Goal: Contribute content: Contribute content

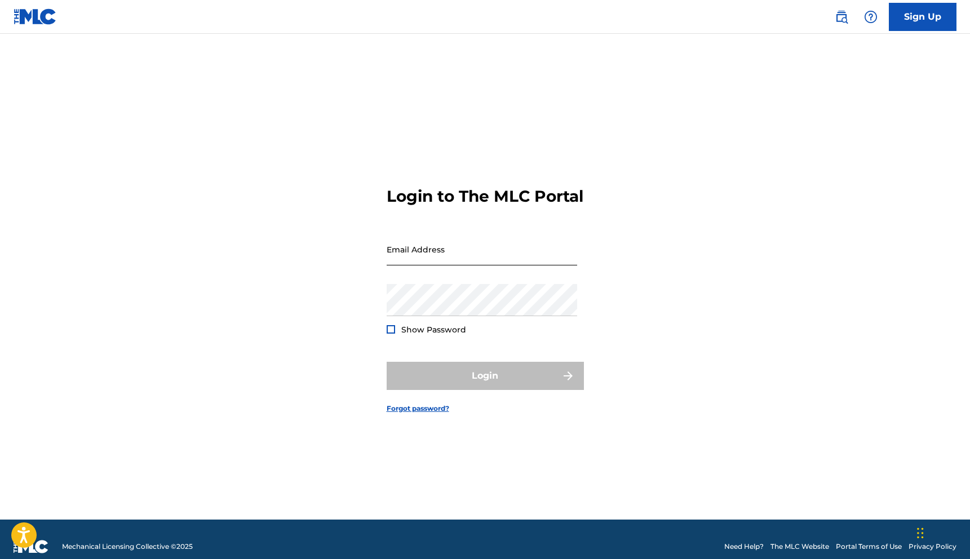
click at [440, 259] on input "Email Address" at bounding box center [482, 249] width 191 height 32
type input "[EMAIL_ADDRESS][DOMAIN_NAME]"
click at [400, 326] on div "Password Show Password" at bounding box center [482, 309] width 191 height 51
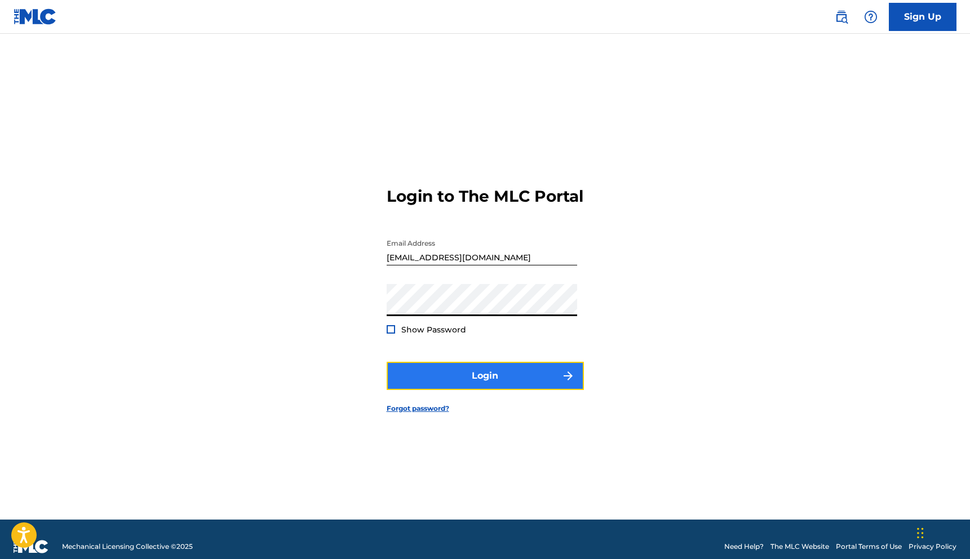
click at [461, 387] on button "Login" at bounding box center [485, 376] width 197 height 28
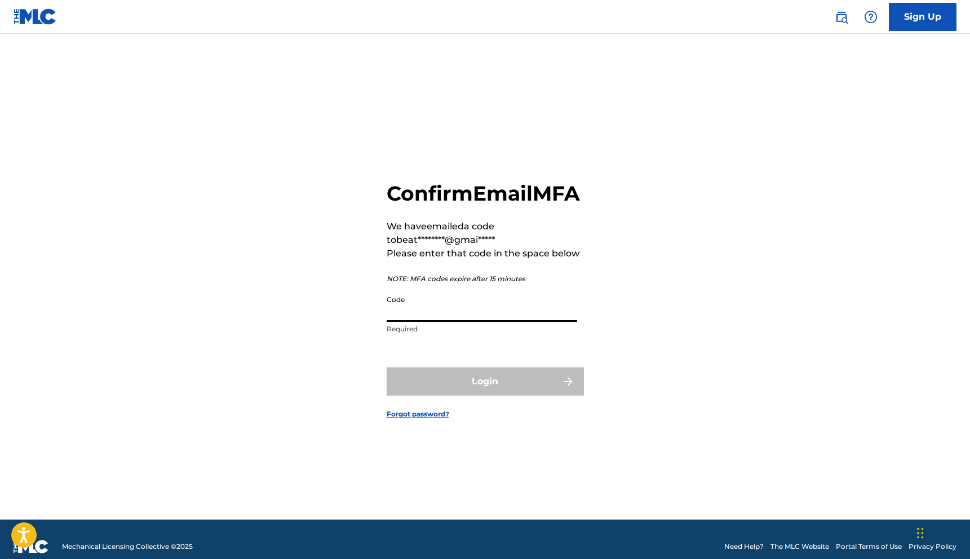
click at [453, 322] on input "Code" at bounding box center [482, 306] width 191 height 32
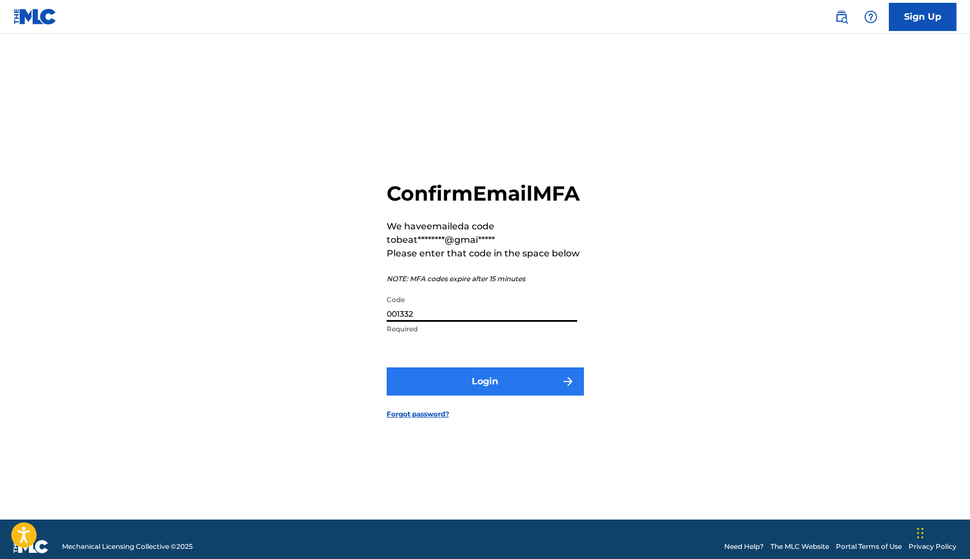
type input "001332"
click at [503, 390] on button "Login" at bounding box center [485, 382] width 197 height 28
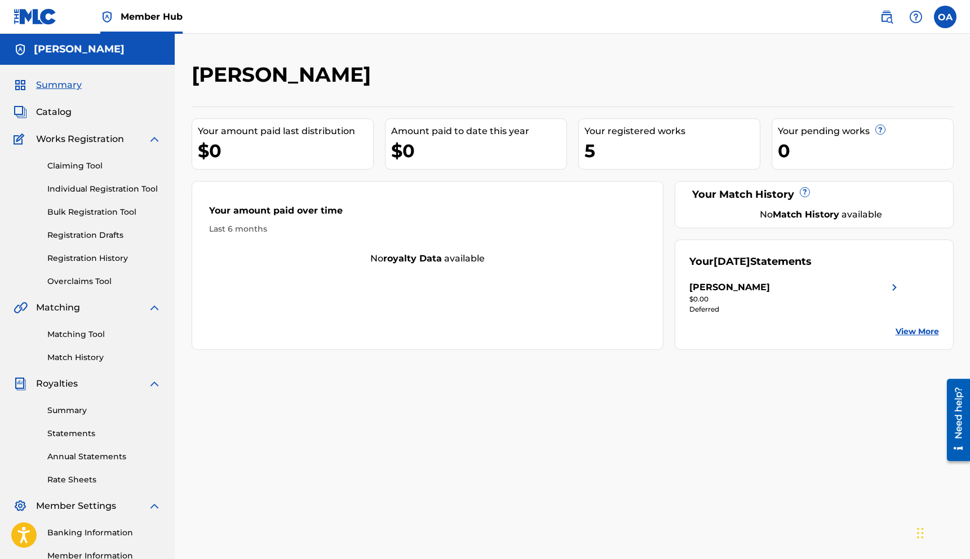
click at [79, 347] on div "Matching Tool Match History" at bounding box center [88, 339] width 148 height 49
click at [111, 253] on link "Registration History" at bounding box center [104, 259] width 114 height 12
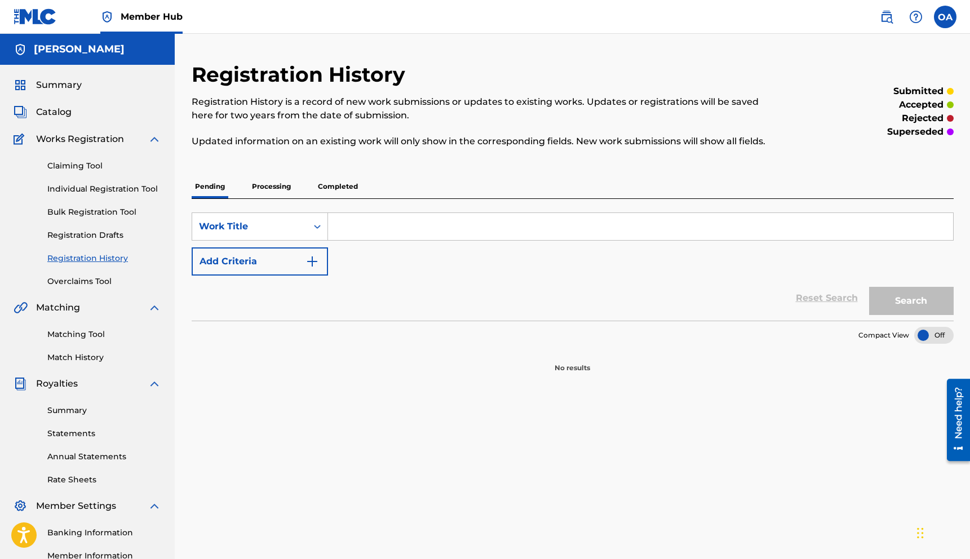
click at [341, 186] on p "Completed" at bounding box center [338, 187] width 47 height 24
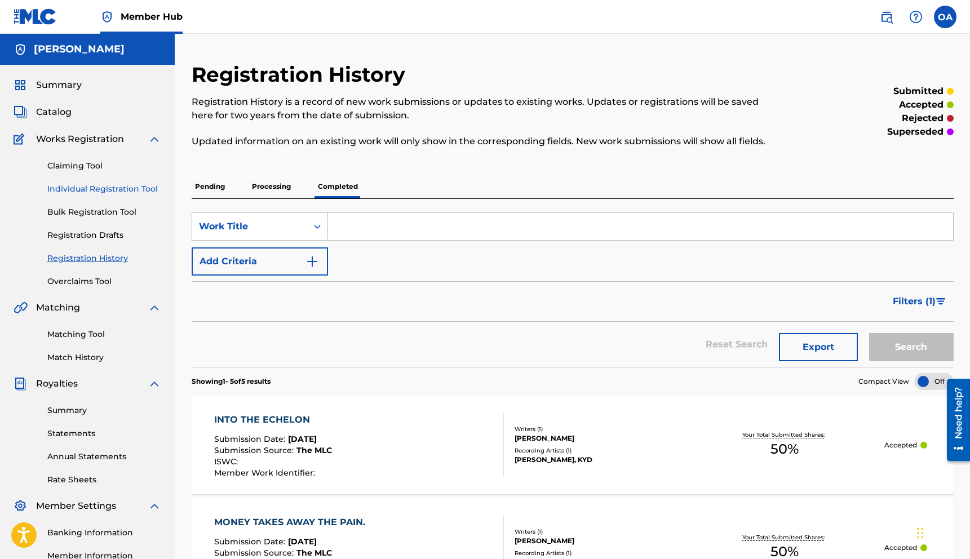
click at [99, 191] on link "Individual Registration Tool" at bounding box center [104, 189] width 114 height 12
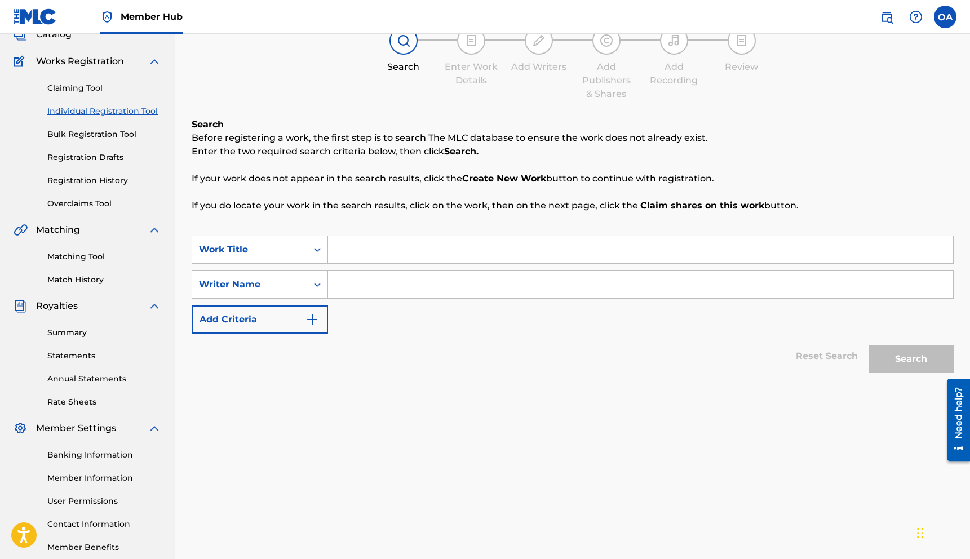
scroll to position [87, 0]
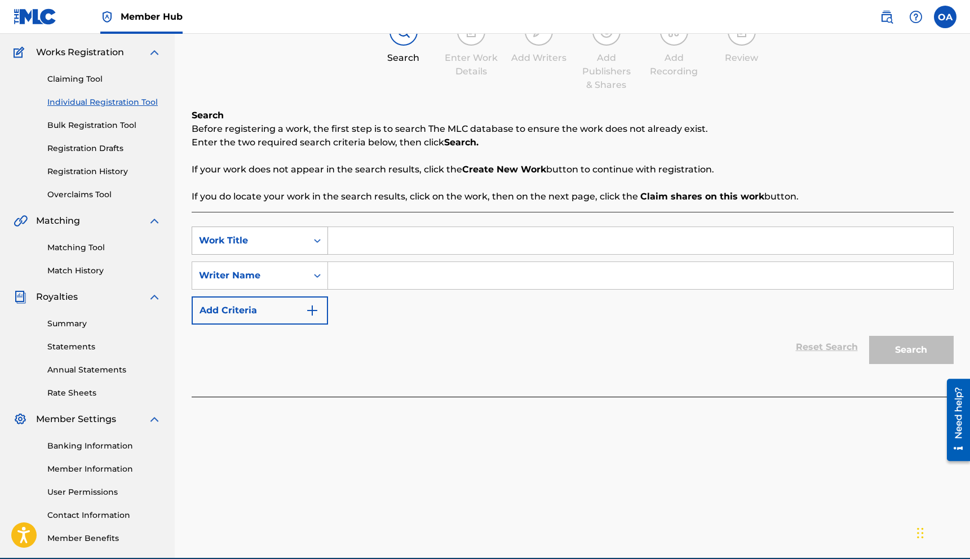
click at [323, 241] on div "Search Form" at bounding box center [317, 241] width 20 height 20
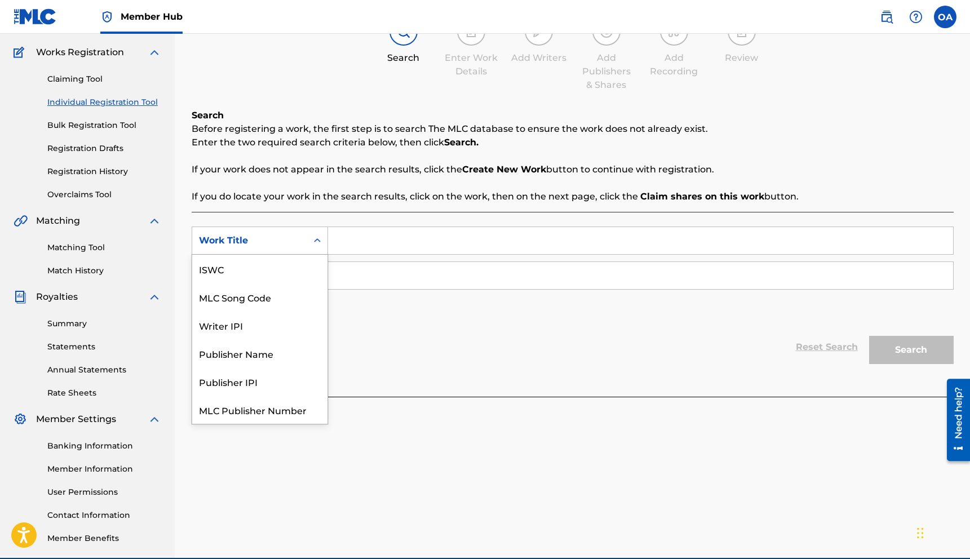
scroll to position [28, 0]
click at [381, 242] on input "Search Form" at bounding box center [640, 240] width 625 height 27
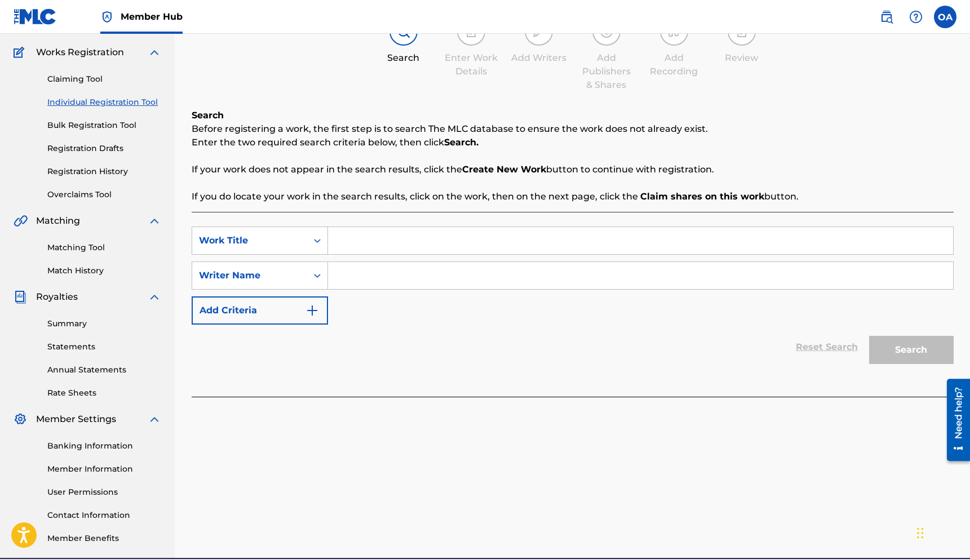
click at [401, 241] on input "Search Form" at bounding box center [640, 240] width 625 height 27
type input "Peace In the Storm"
click at [396, 276] on input "Search Form" at bounding box center [640, 275] width 625 height 27
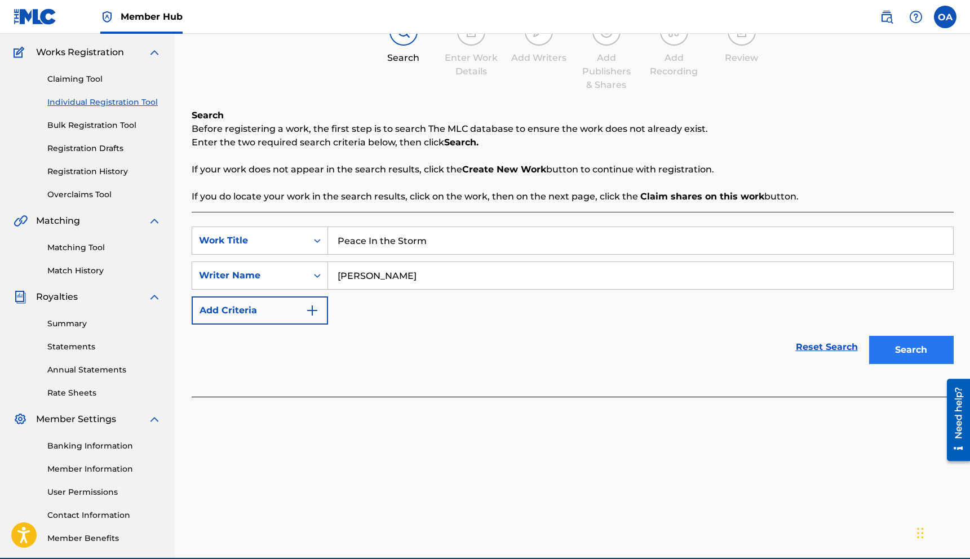
type input "[PERSON_NAME]"
click at [917, 348] on button "Search" at bounding box center [911, 350] width 85 height 28
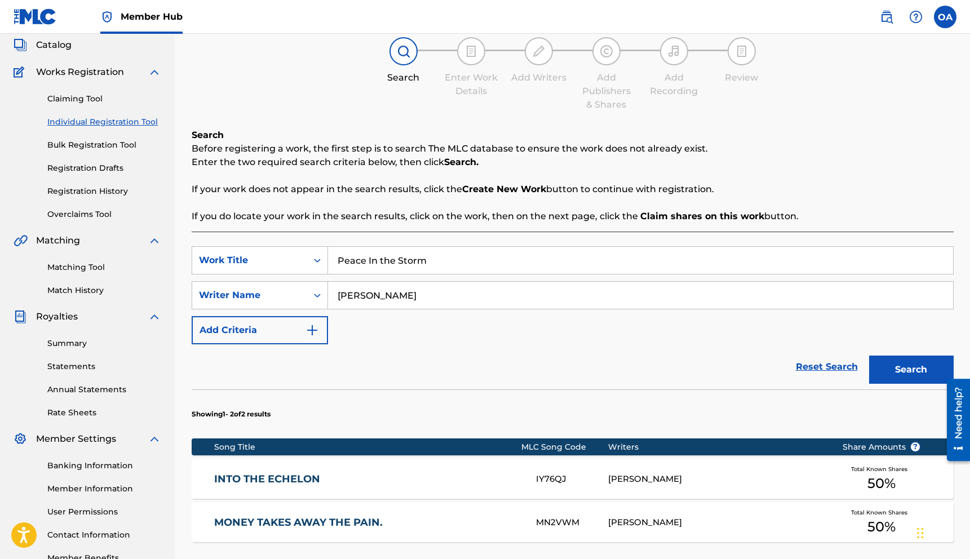
scroll to position [217, 0]
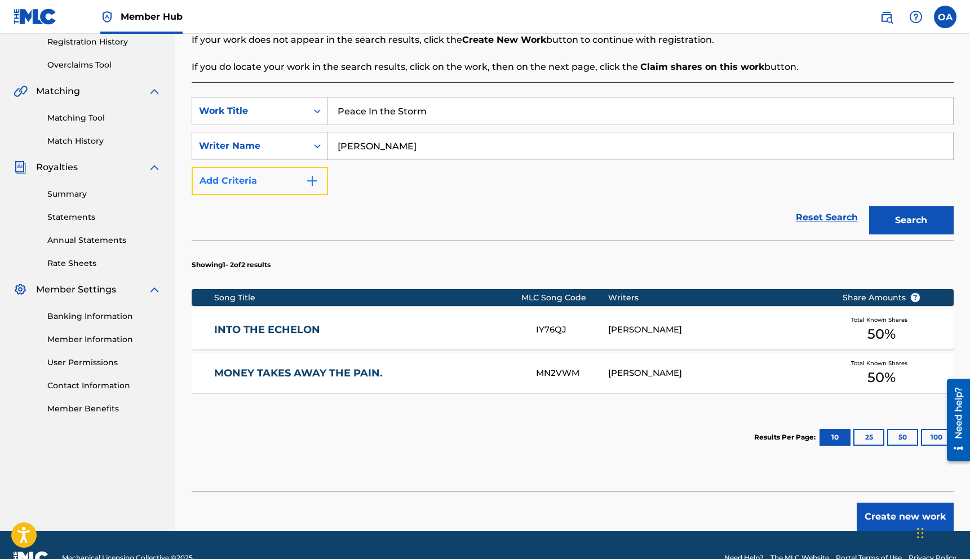
click at [314, 173] on button "Add Criteria" at bounding box center [260, 181] width 136 height 28
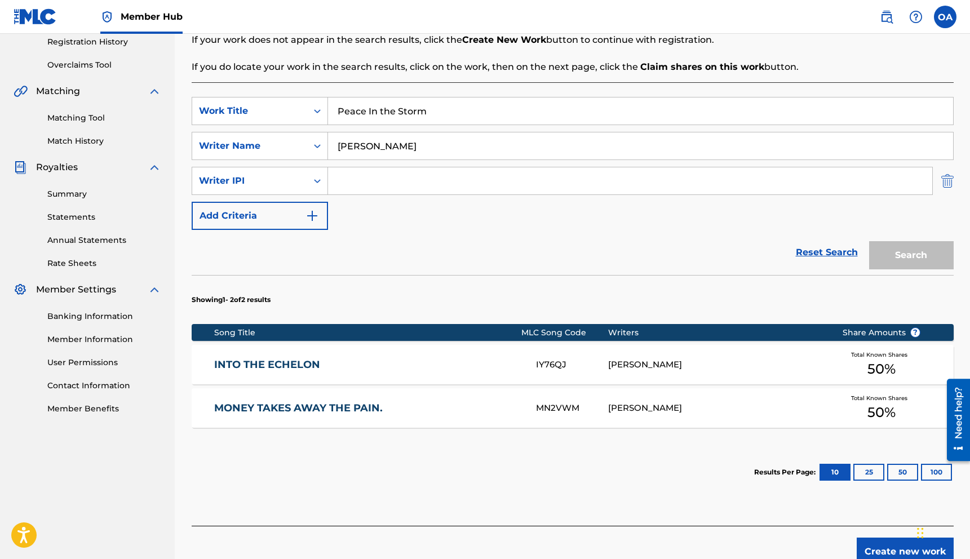
click at [943, 181] on img "Search Form" at bounding box center [948, 181] width 12 height 28
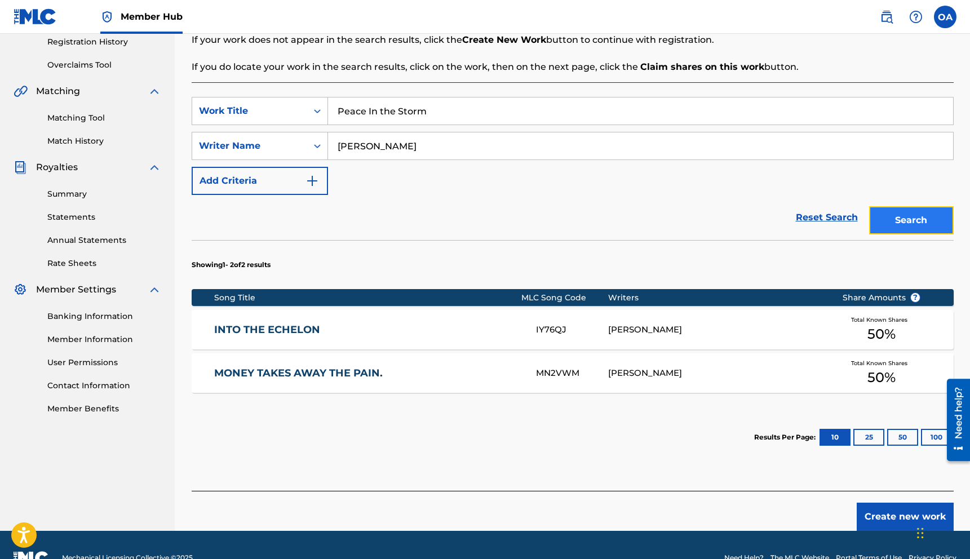
click at [903, 220] on button "Search" at bounding box center [911, 220] width 85 height 28
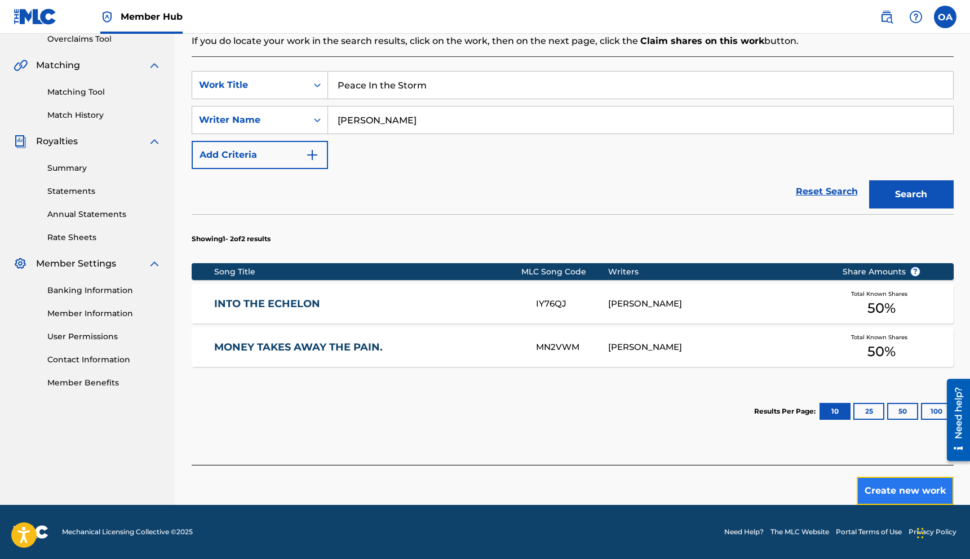
click at [895, 487] on button "Create new work" at bounding box center [905, 491] width 97 height 28
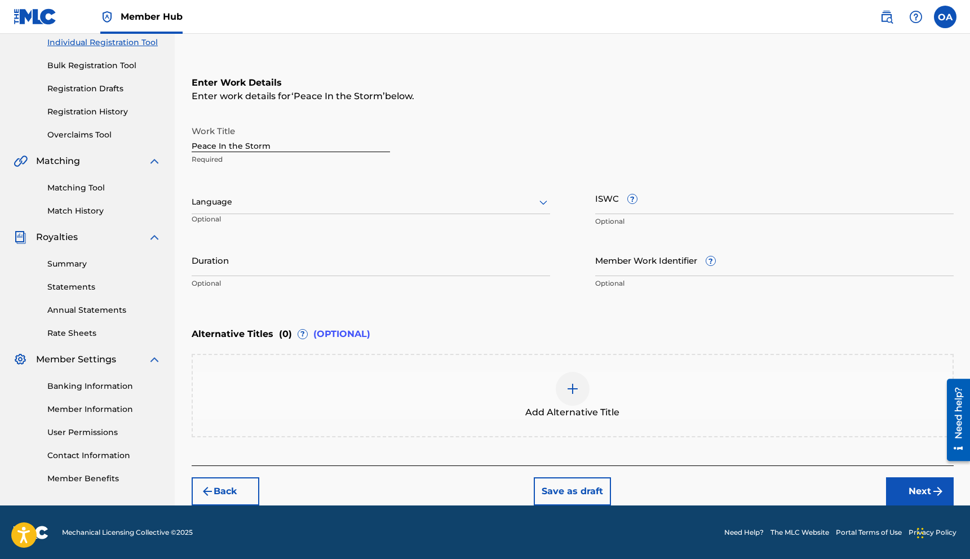
click at [299, 204] on div at bounding box center [371, 202] width 359 height 14
click at [281, 231] on div "English" at bounding box center [370, 226] width 357 height 25
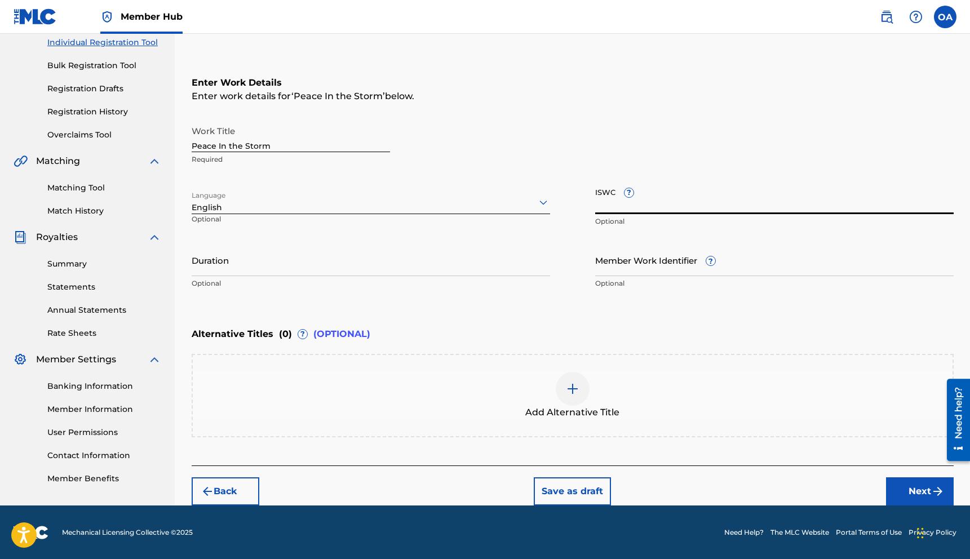
click at [615, 201] on input "ISWC ?" at bounding box center [774, 198] width 359 height 32
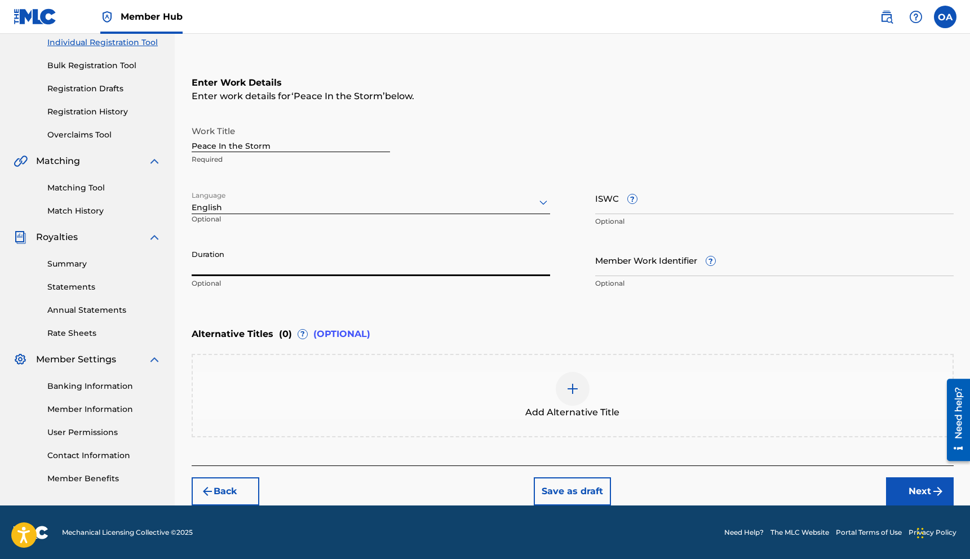
click at [310, 268] on input "Duration" at bounding box center [371, 260] width 359 height 32
type input "19:56"
click at [501, 308] on div "Enter Work Details Enter work details for ‘ Peace In the Storm ’ below. Work Ti…" at bounding box center [573, 185] width 762 height 273
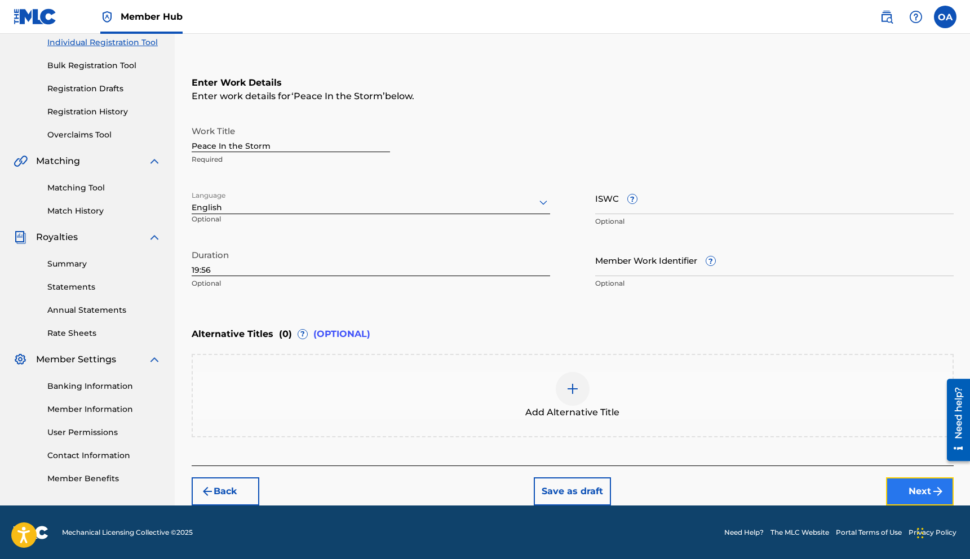
click at [912, 487] on button "Next" at bounding box center [920, 492] width 68 height 28
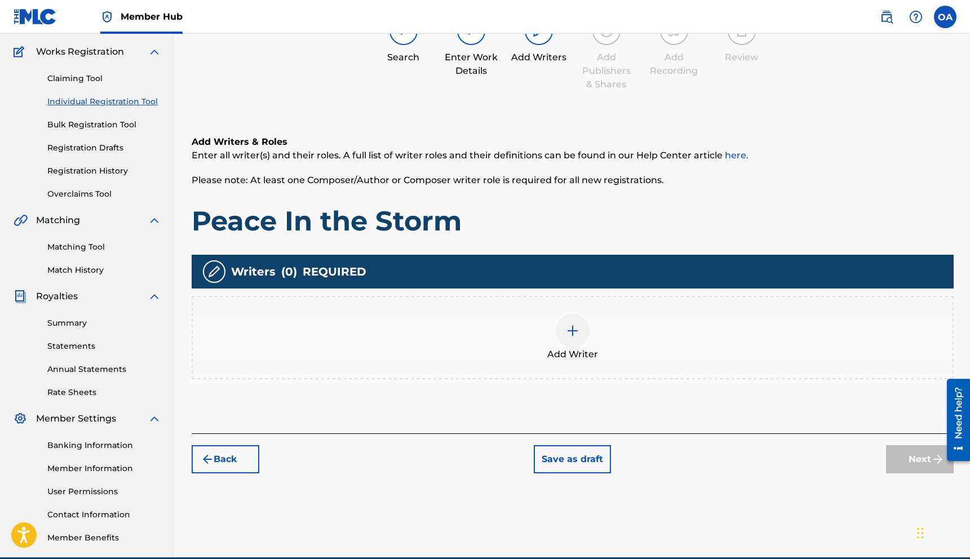
scroll to position [140, 0]
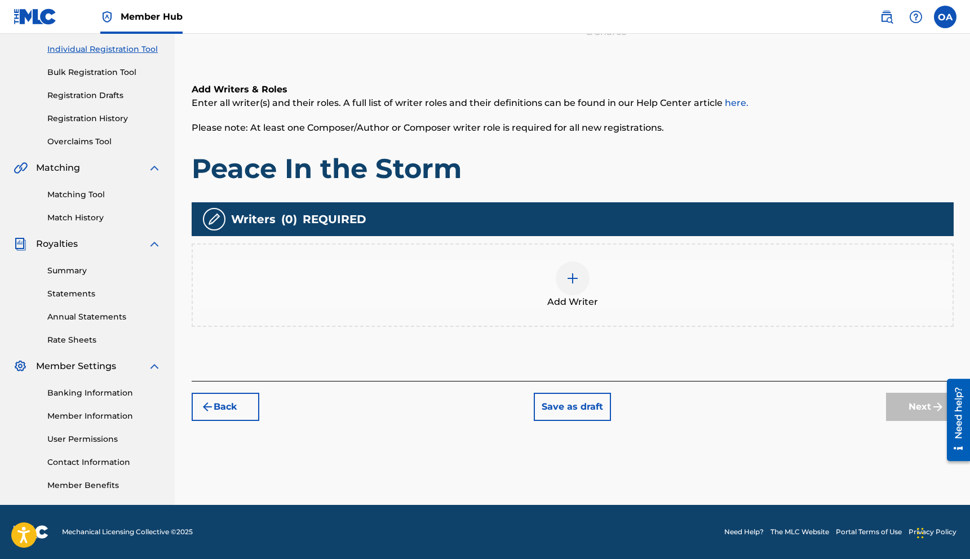
click at [572, 283] on img at bounding box center [573, 279] width 14 height 14
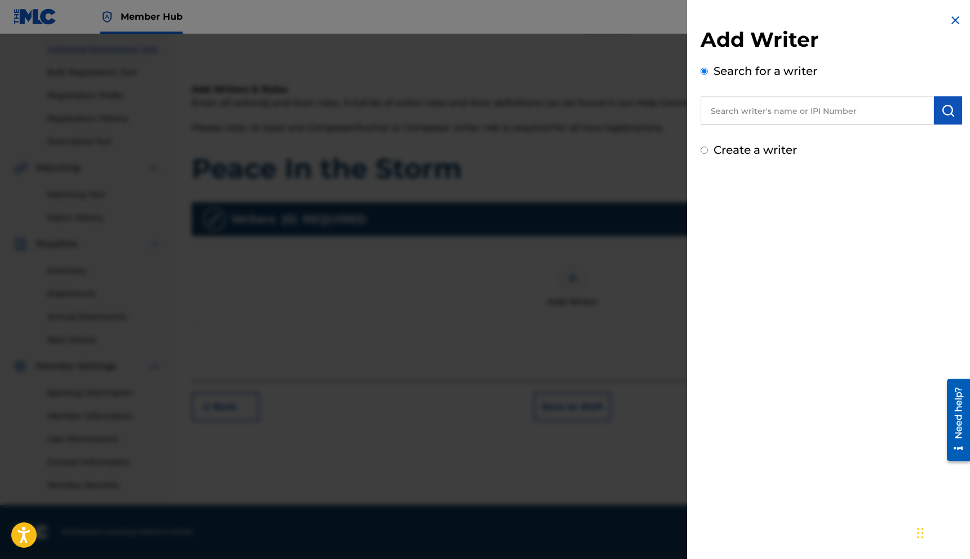
click at [784, 115] on input "text" at bounding box center [817, 110] width 233 height 28
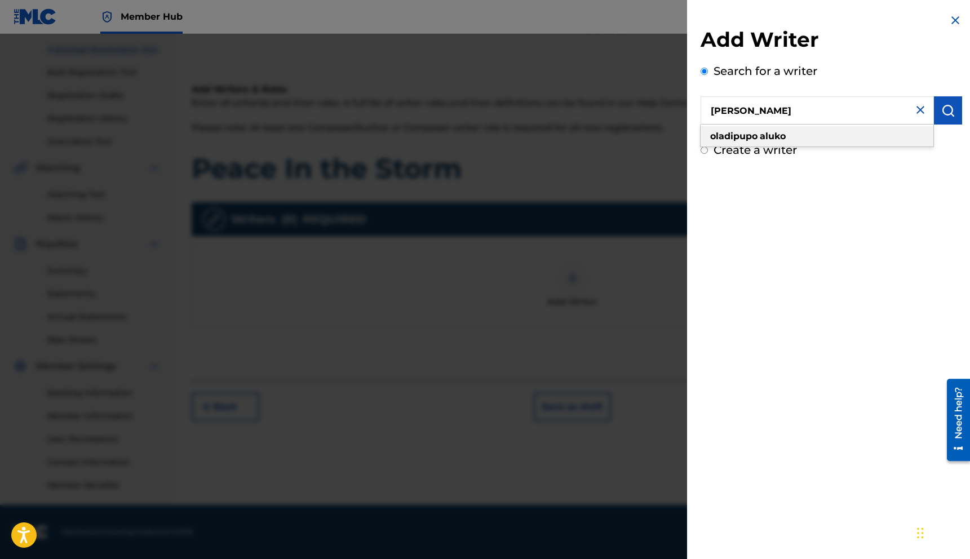
click at [786, 136] on strong "aluko" at bounding box center [773, 136] width 26 height 11
type input "[PERSON_NAME]"
click at [954, 111] on button "submit" at bounding box center [948, 110] width 28 height 28
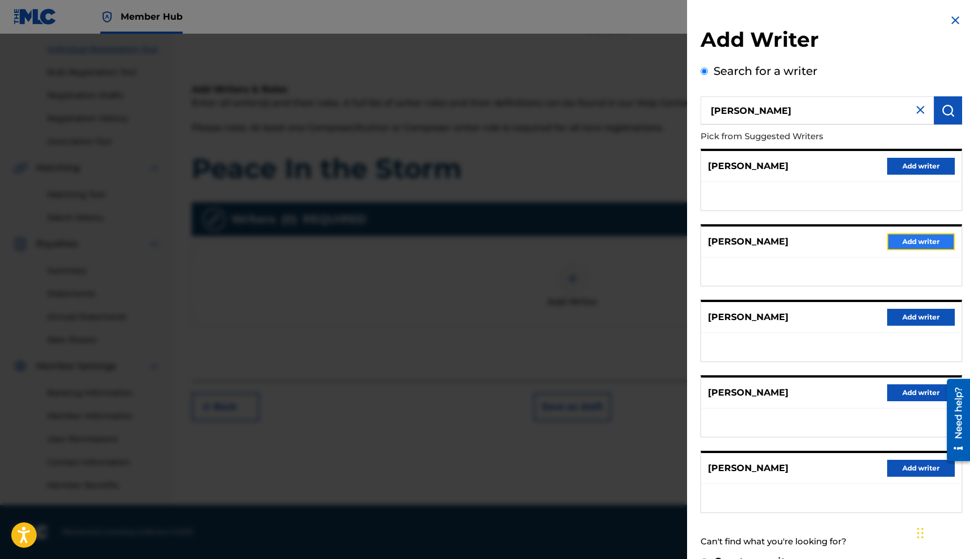
click at [926, 244] on button "Add writer" at bounding box center [922, 241] width 68 height 17
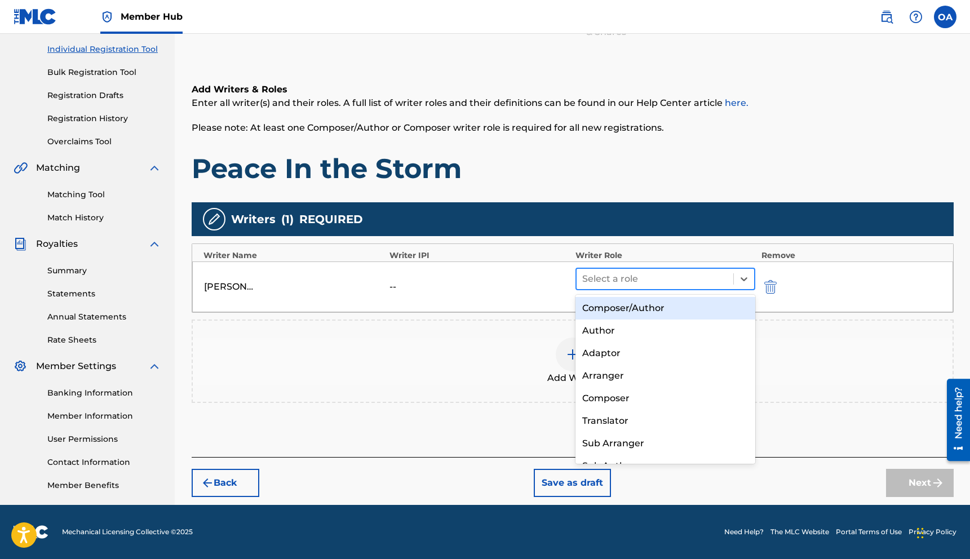
click at [705, 278] on div at bounding box center [655, 279] width 146 height 16
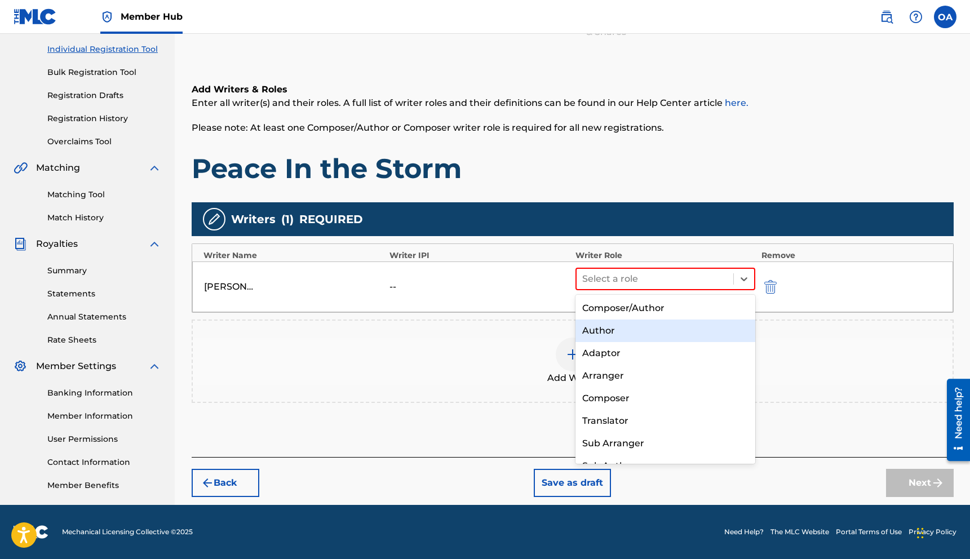
scroll to position [16, 0]
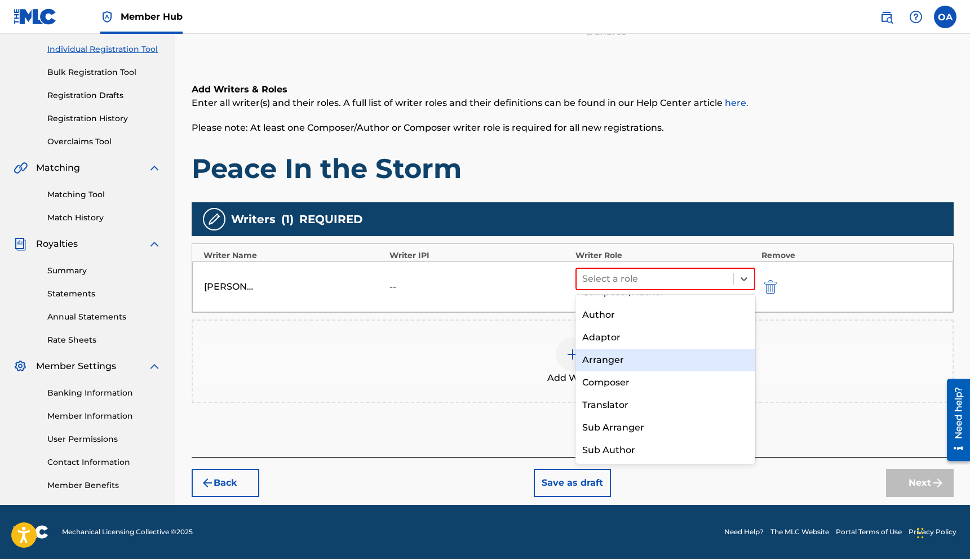
click at [683, 350] on div "Arranger" at bounding box center [666, 360] width 180 height 23
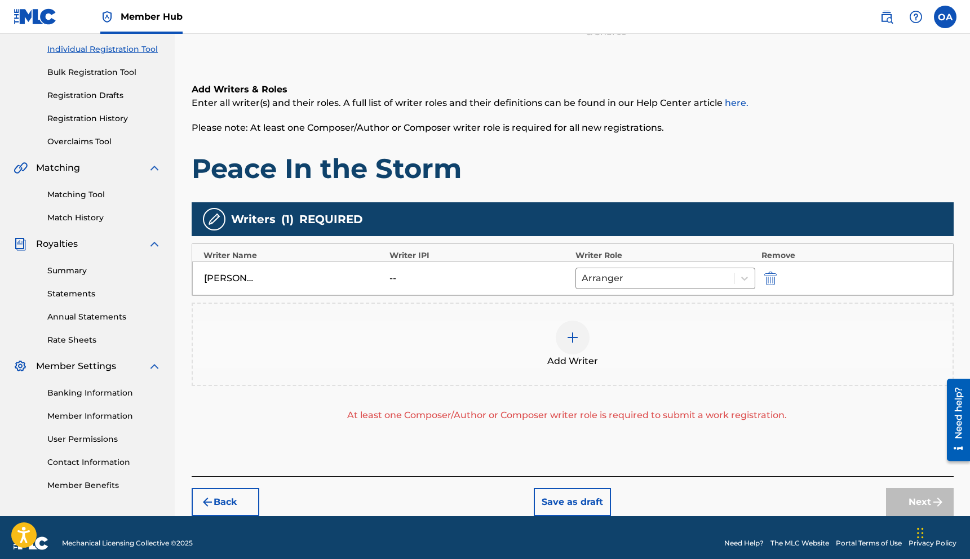
scroll to position [151, 0]
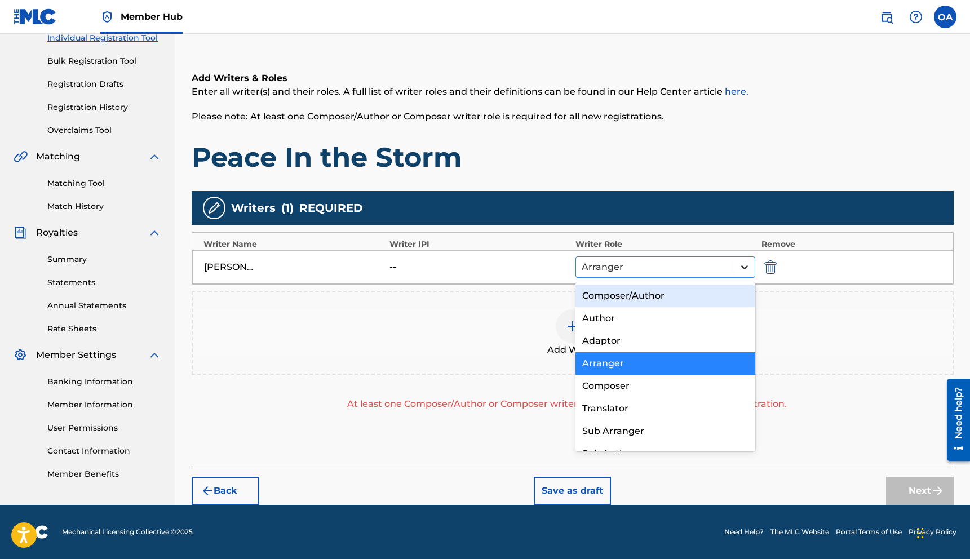
click at [750, 267] on icon at bounding box center [744, 267] width 11 height 11
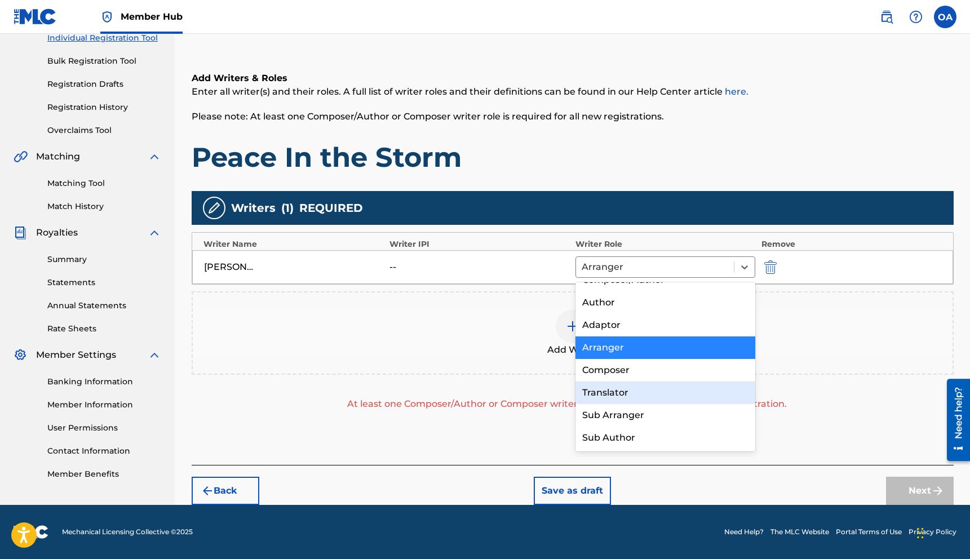
scroll to position [0, 0]
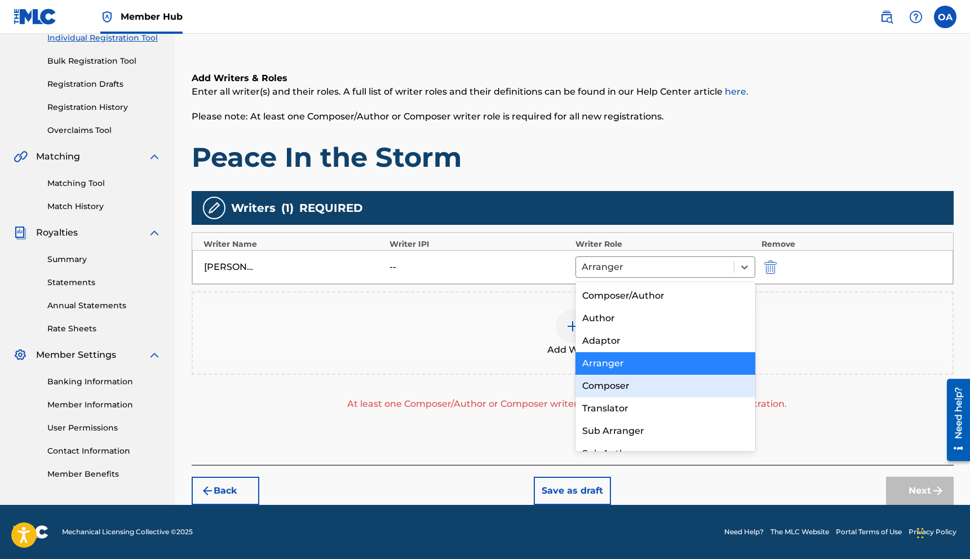
click at [665, 394] on div "Composer" at bounding box center [666, 386] width 180 height 23
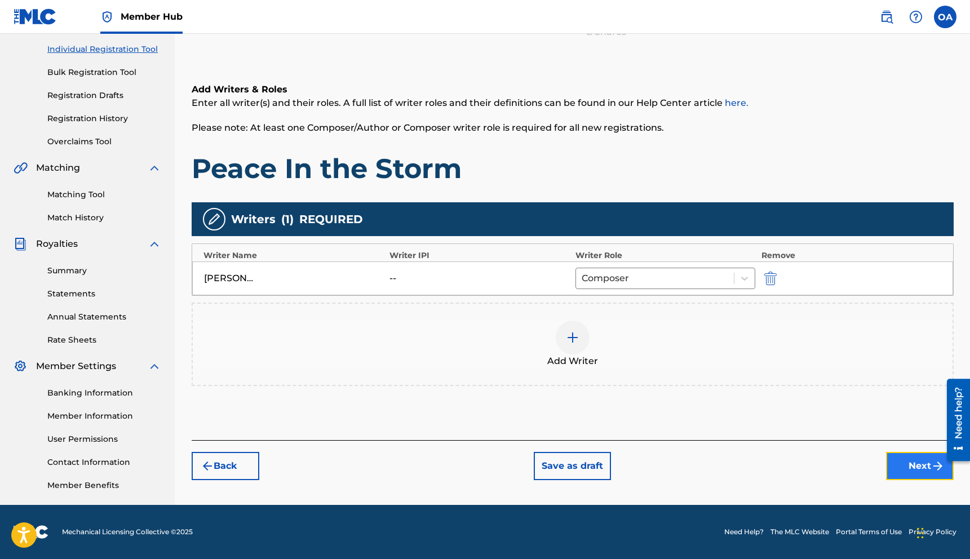
click at [917, 465] on button "Next" at bounding box center [920, 466] width 68 height 28
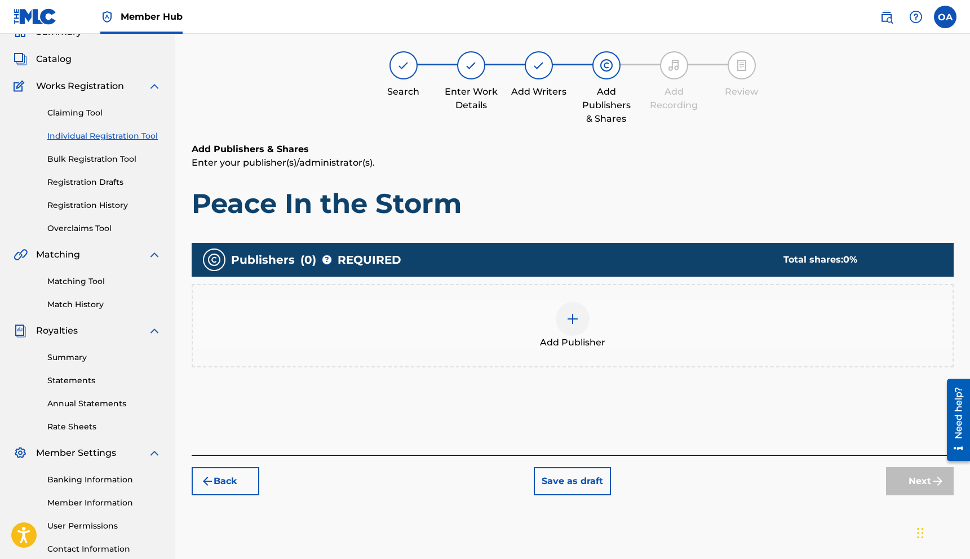
scroll to position [51, 0]
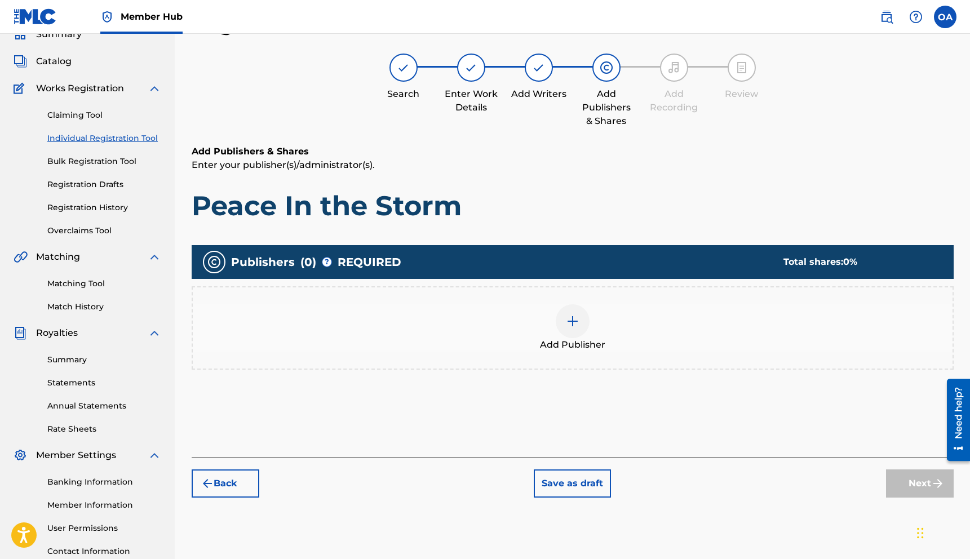
click at [577, 306] on div at bounding box center [573, 321] width 34 height 34
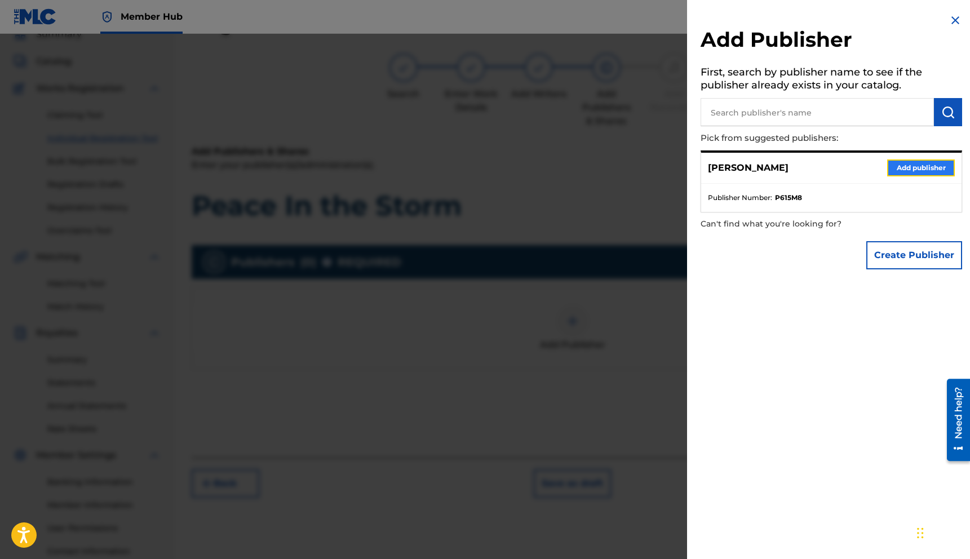
click at [915, 169] on button "Add publisher" at bounding box center [922, 168] width 68 height 17
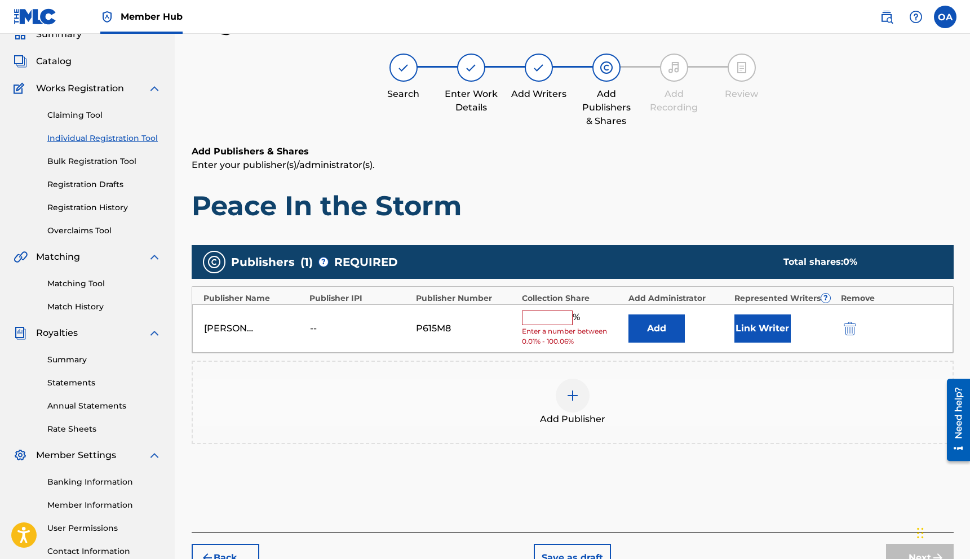
click at [544, 316] on input "text" at bounding box center [547, 318] width 51 height 15
type input "50"
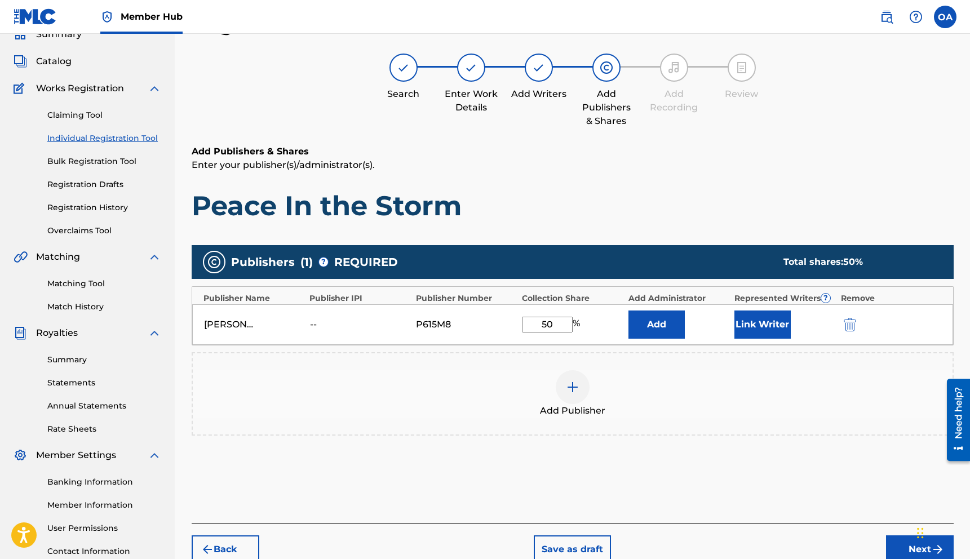
scroll to position [140, 0]
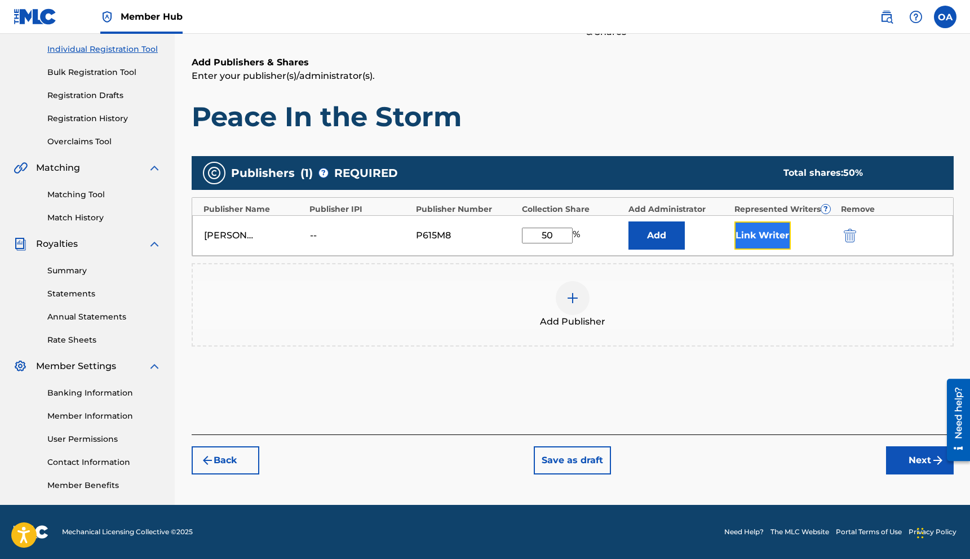
click at [772, 236] on button "Link Writer" at bounding box center [763, 236] width 56 height 28
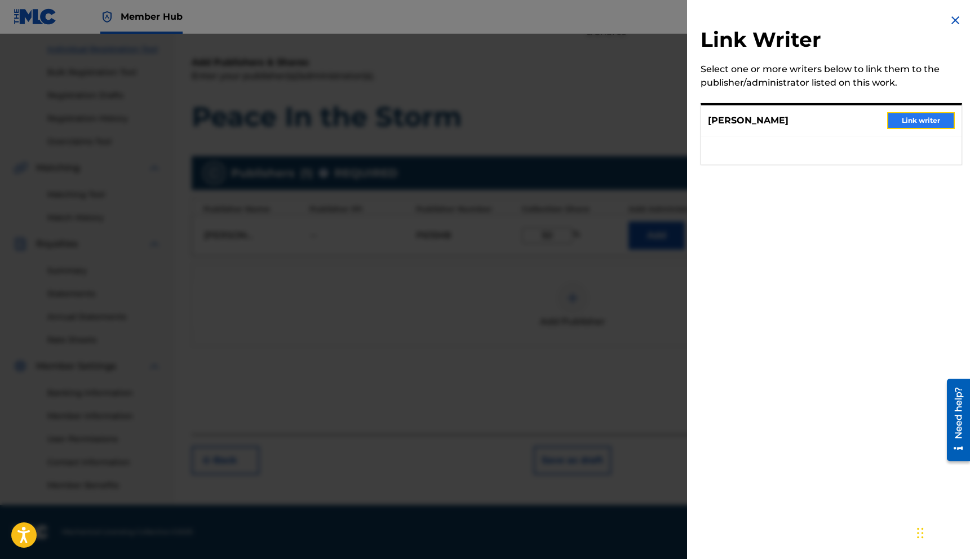
click at [926, 117] on button "Link writer" at bounding box center [922, 120] width 68 height 17
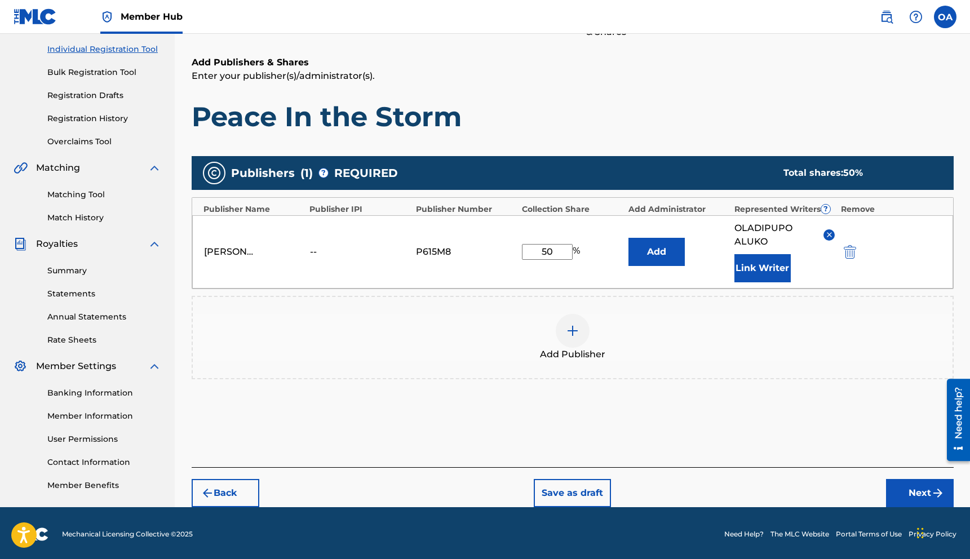
scroll to position [142, 0]
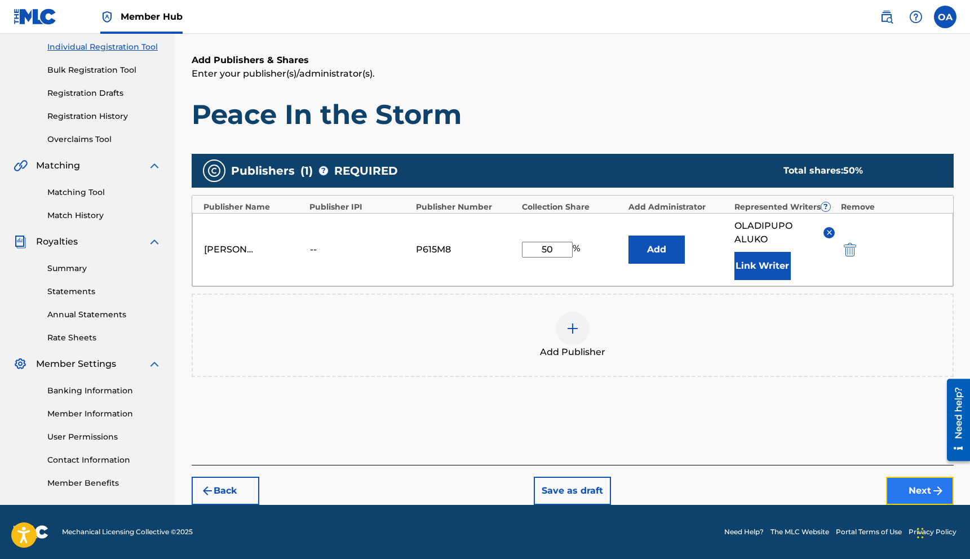
click at [915, 492] on button "Next" at bounding box center [920, 491] width 68 height 28
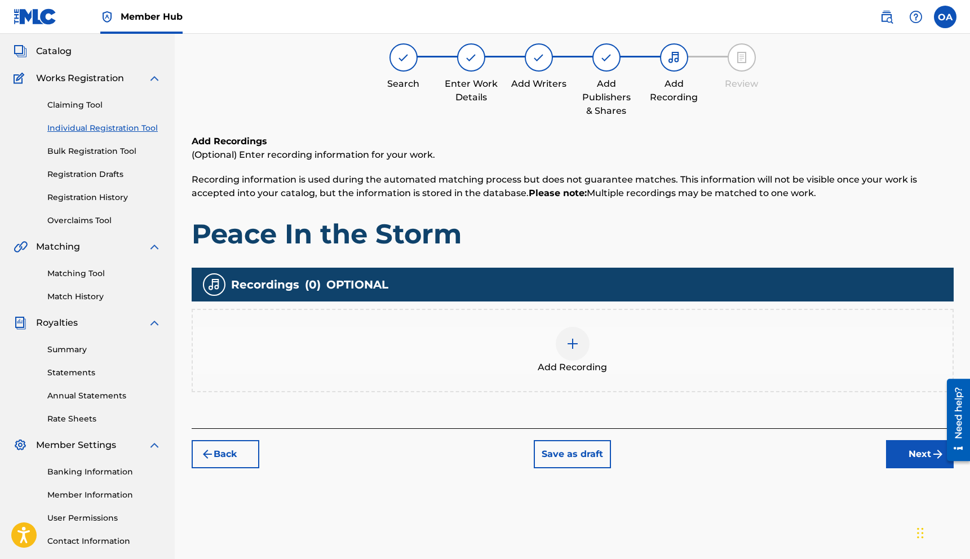
scroll to position [51, 0]
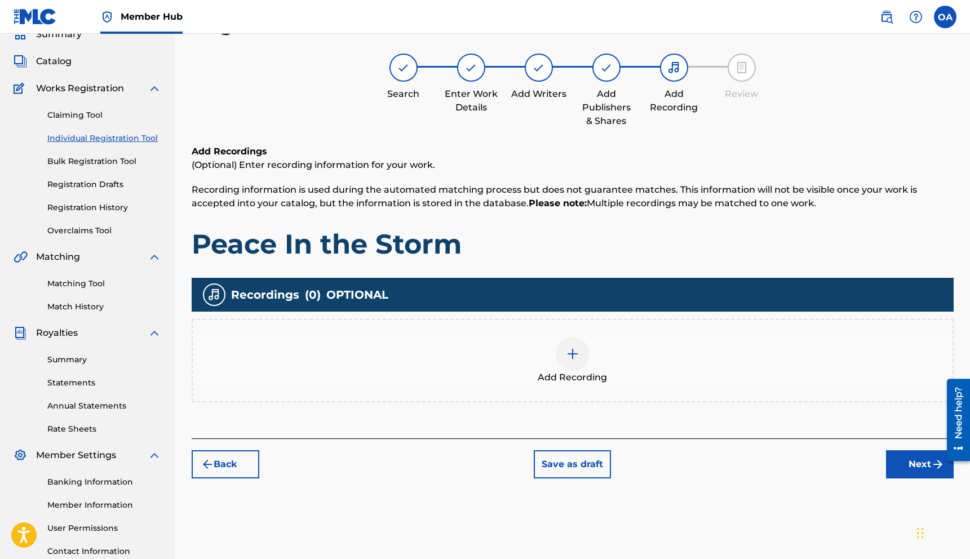
click at [572, 364] on div at bounding box center [573, 354] width 34 height 34
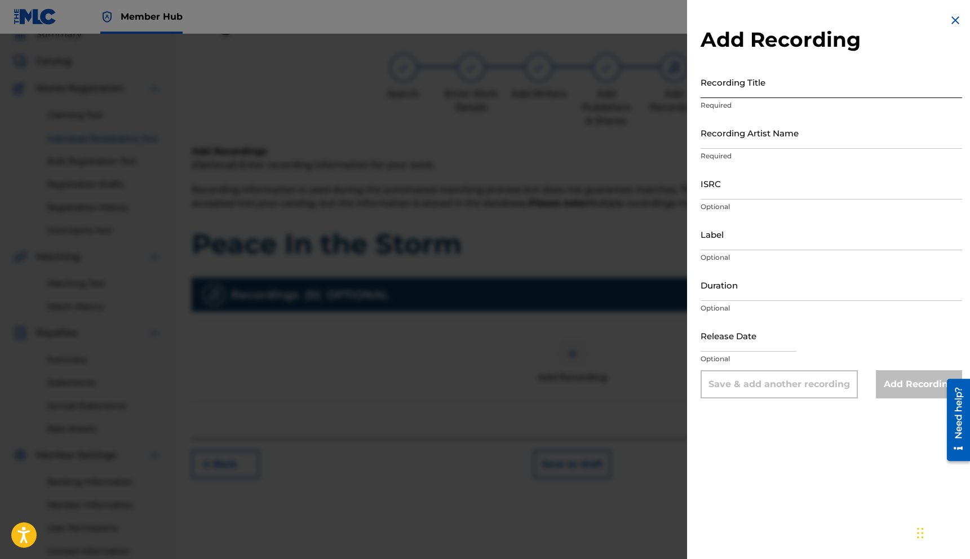
click at [770, 89] on input "Recording Title" at bounding box center [832, 82] width 262 height 32
type input "Peace In the Storm"
click at [769, 141] on input "Recording Artist Name" at bounding box center [832, 133] width 262 height 32
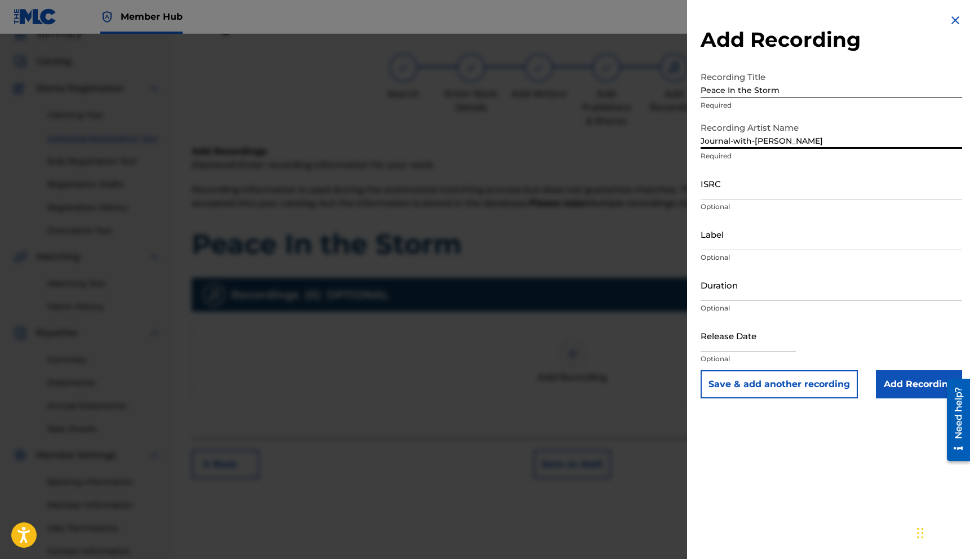
type input "Journal-with-[PERSON_NAME]"
click at [796, 193] on input "ISRC" at bounding box center [832, 183] width 262 height 32
click at [768, 288] on input "Duration" at bounding box center [832, 285] width 262 height 32
type input "19:56"
click at [749, 345] on input "text" at bounding box center [749, 336] width 96 height 32
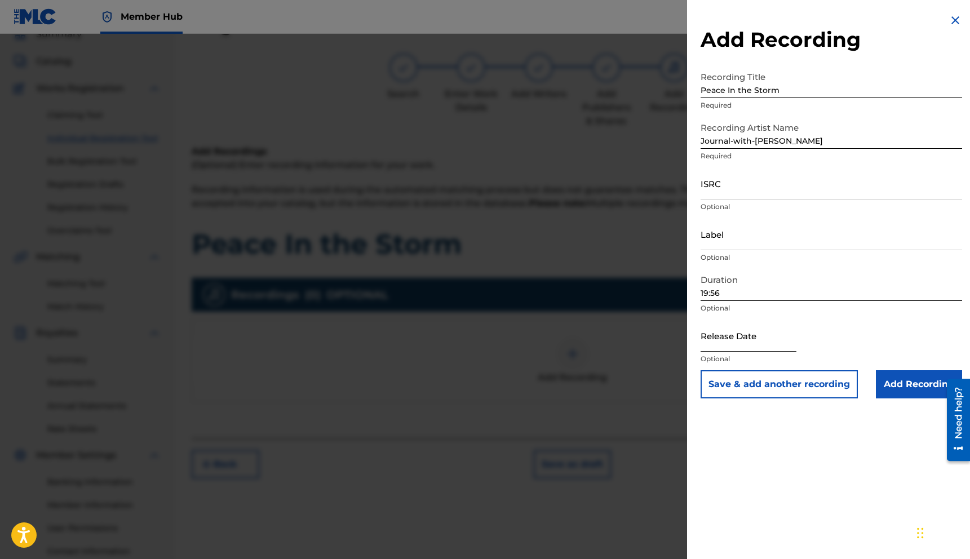
select select "8"
select select "2025"
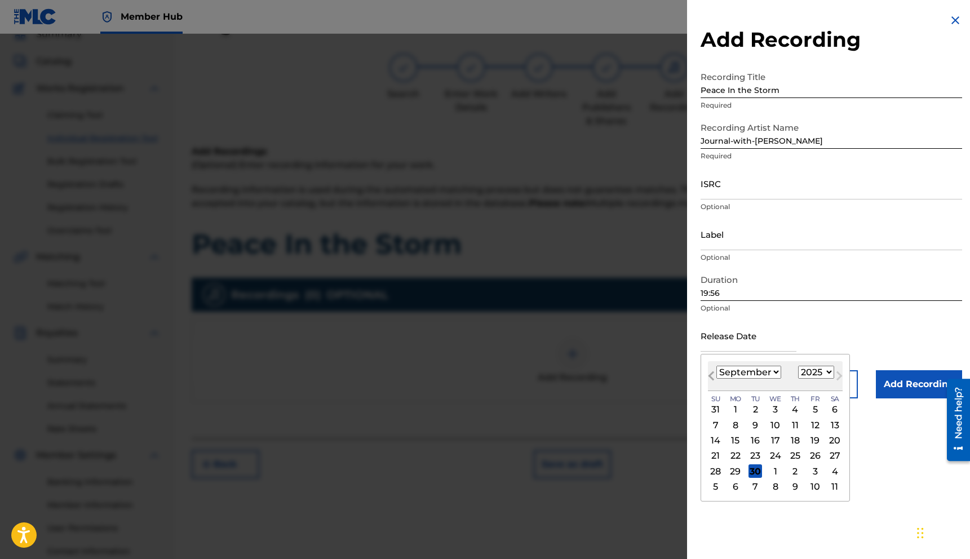
click at [713, 375] on span "Previous Month" at bounding box center [713, 377] width 0 height 17
select select "7"
click at [836, 457] on div "23" at bounding box center [835, 456] width 14 height 14
type input "[DATE]"
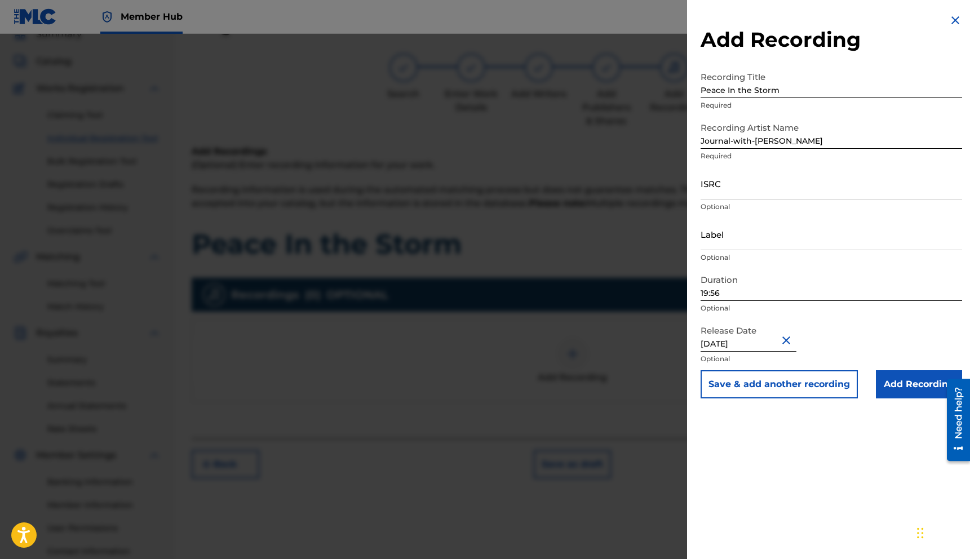
click at [855, 320] on div "Release Date [DATE] Optional" at bounding box center [832, 345] width 262 height 51
click at [917, 372] on input "Add Recording" at bounding box center [919, 384] width 86 height 28
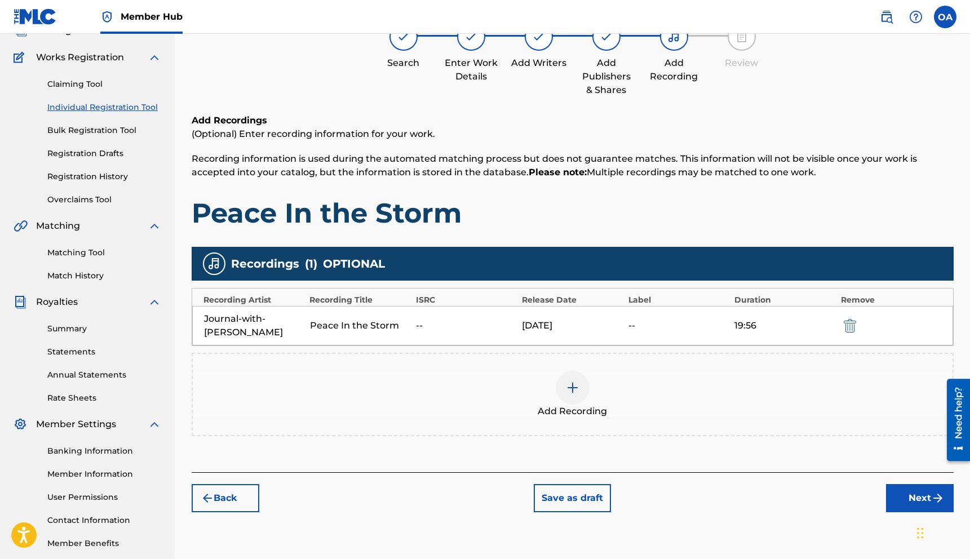
scroll to position [80, 0]
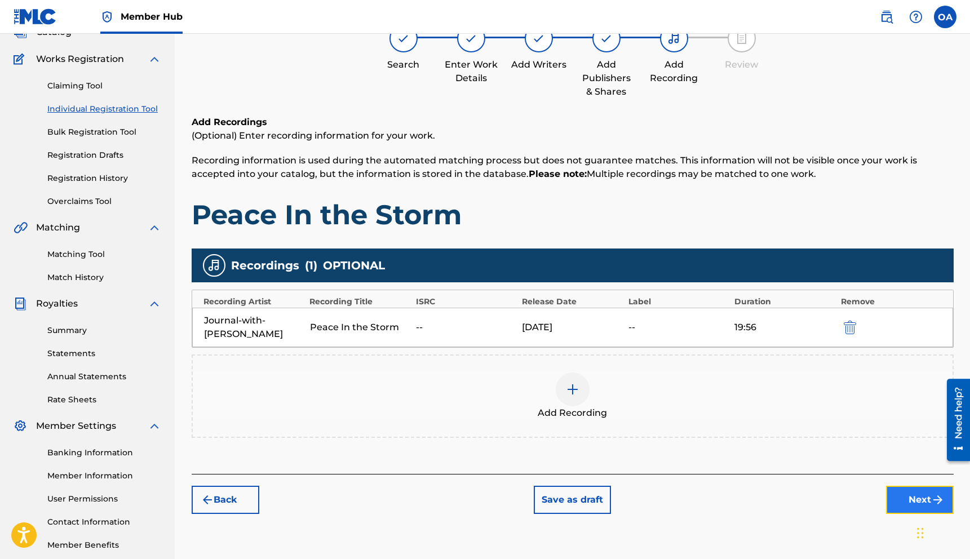
click at [892, 489] on button "Next" at bounding box center [920, 500] width 68 height 28
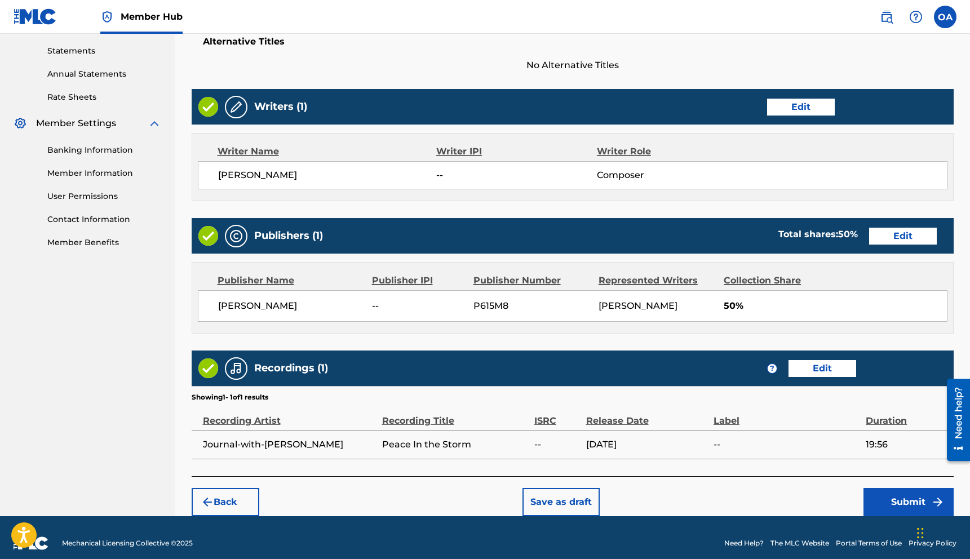
scroll to position [393, 0]
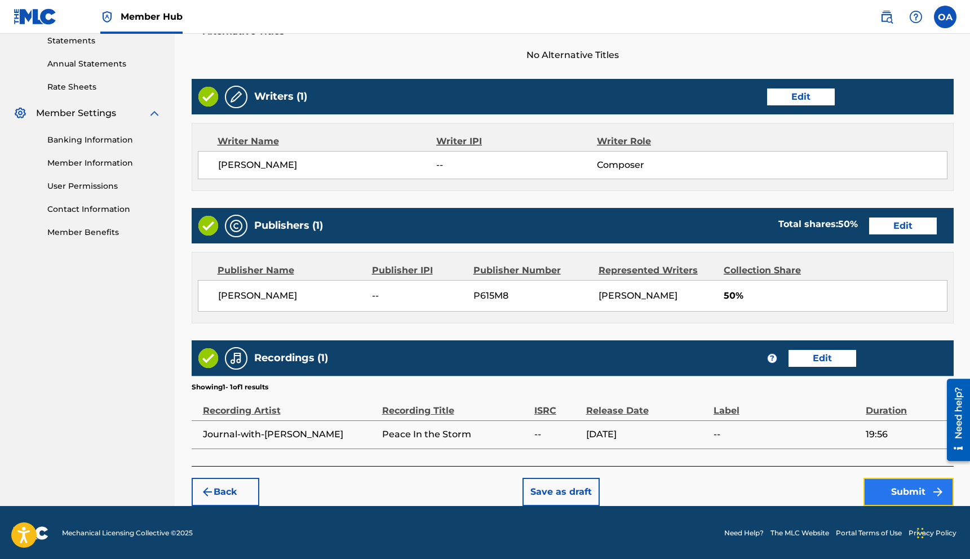
click at [899, 487] on button "Submit" at bounding box center [909, 492] width 90 height 28
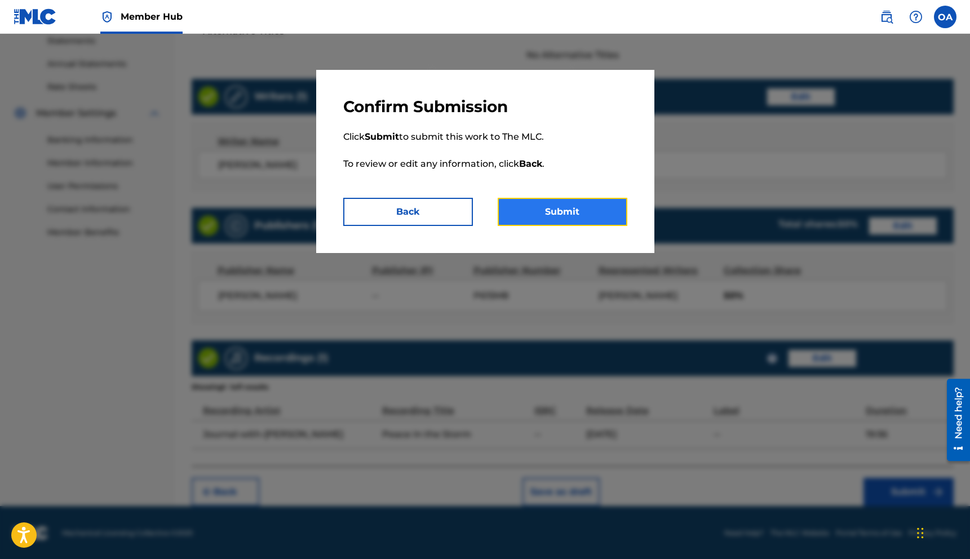
click at [594, 211] on button "Submit" at bounding box center [563, 212] width 130 height 28
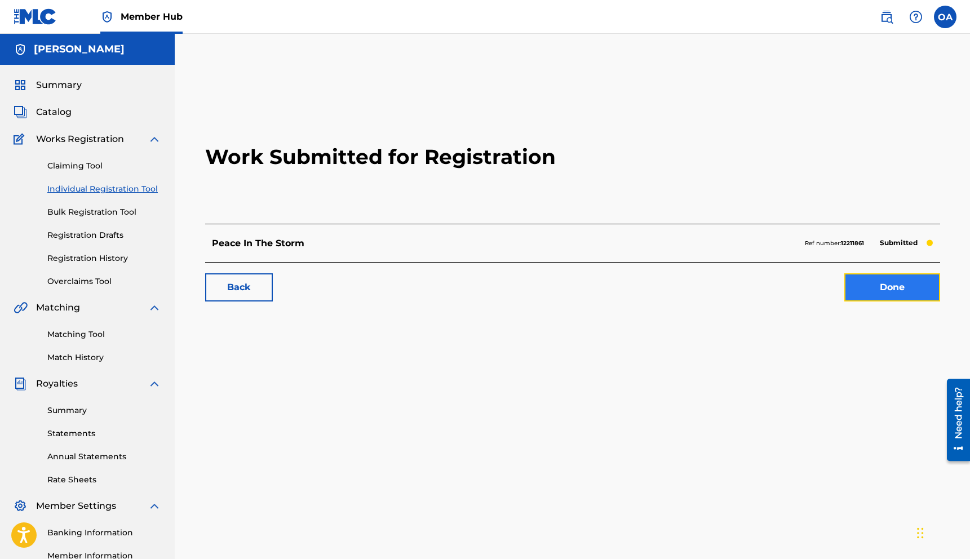
click at [857, 294] on link "Done" at bounding box center [893, 287] width 96 height 28
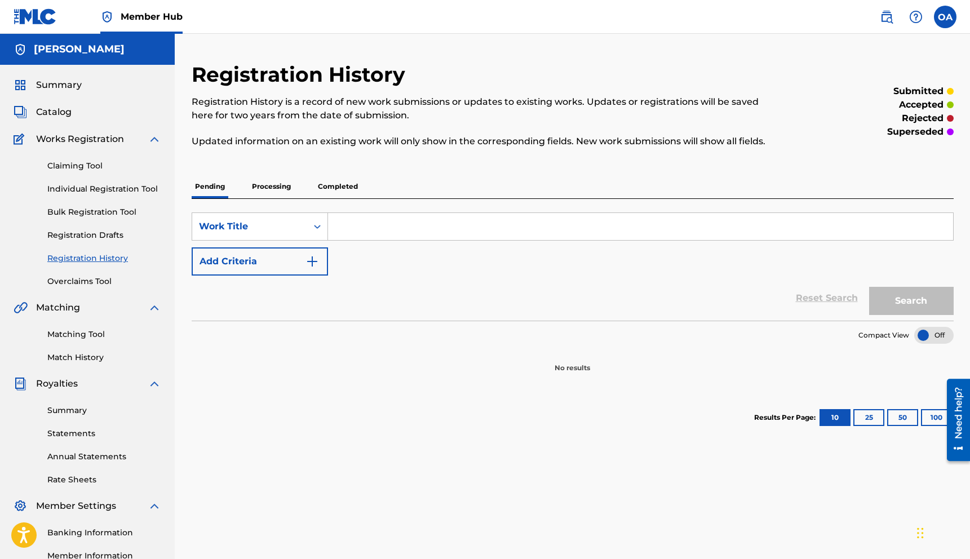
click at [276, 188] on p "Processing" at bounding box center [272, 187] width 46 height 24
click at [189, 182] on div "Registration History Registration History is a record of new work submissions o…" at bounding box center [572, 353] width 789 height 583
click at [206, 189] on p "Pending" at bounding box center [210, 187] width 37 height 24
click at [104, 260] on link "Registration History" at bounding box center [104, 259] width 114 height 12
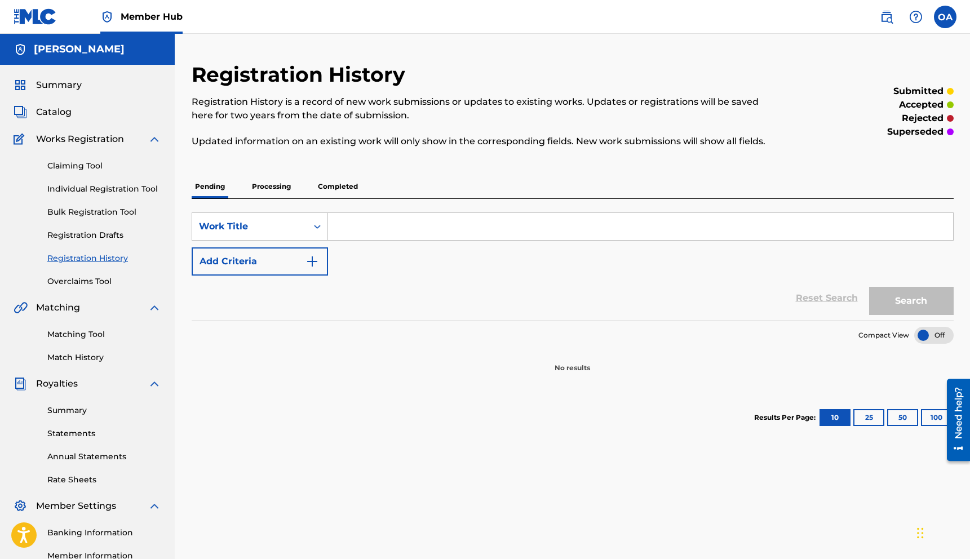
click at [270, 179] on p "Processing" at bounding box center [272, 187] width 46 height 24
click at [343, 180] on p "Completed" at bounding box center [338, 187] width 47 height 24
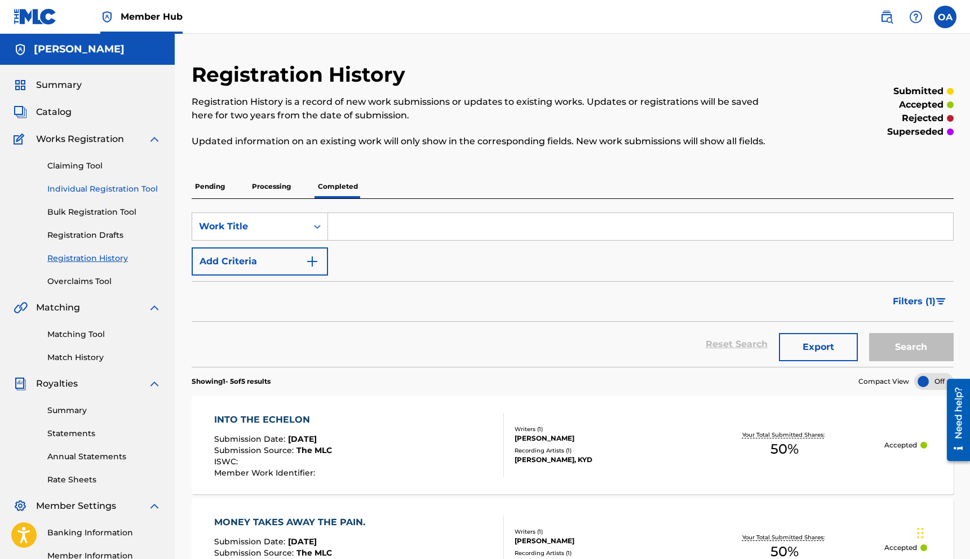
click at [121, 193] on link "Individual Registration Tool" at bounding box center [104, 189] width 114 height 12
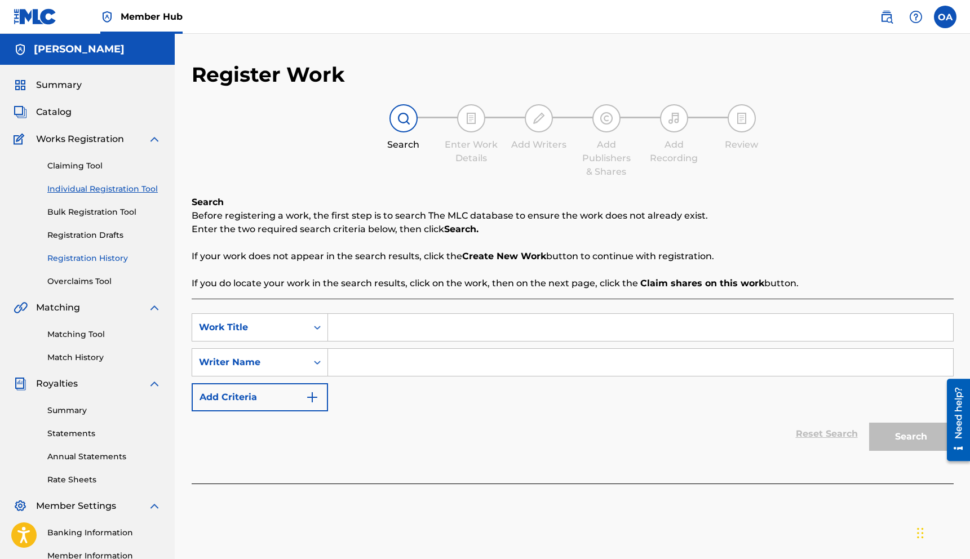
click at [118, 259] on link "Registration History" at bounding box center [104, 259] width 114 height 12
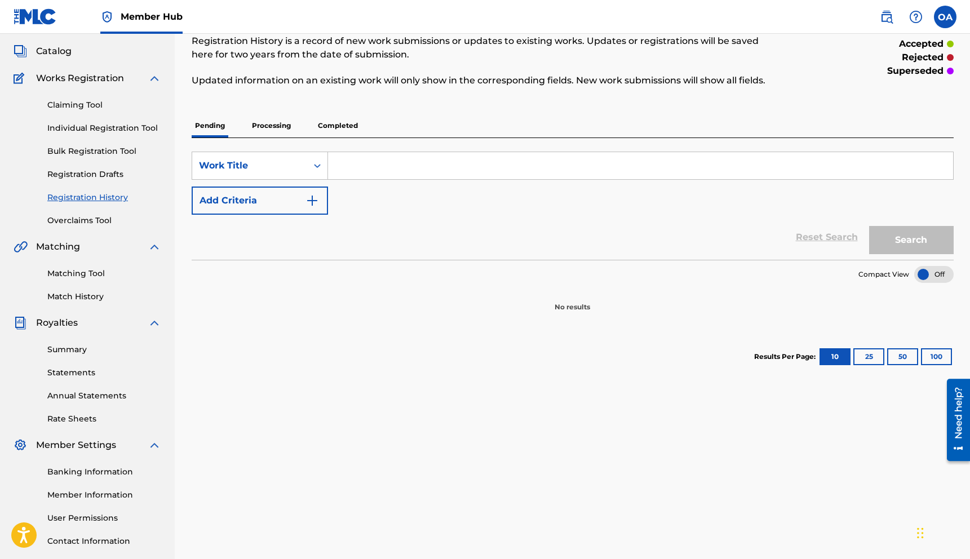
scroll to position [63, 0]
click at [286, 129] on p "Processing" at bounding box center [272, 124] width 46 height 24
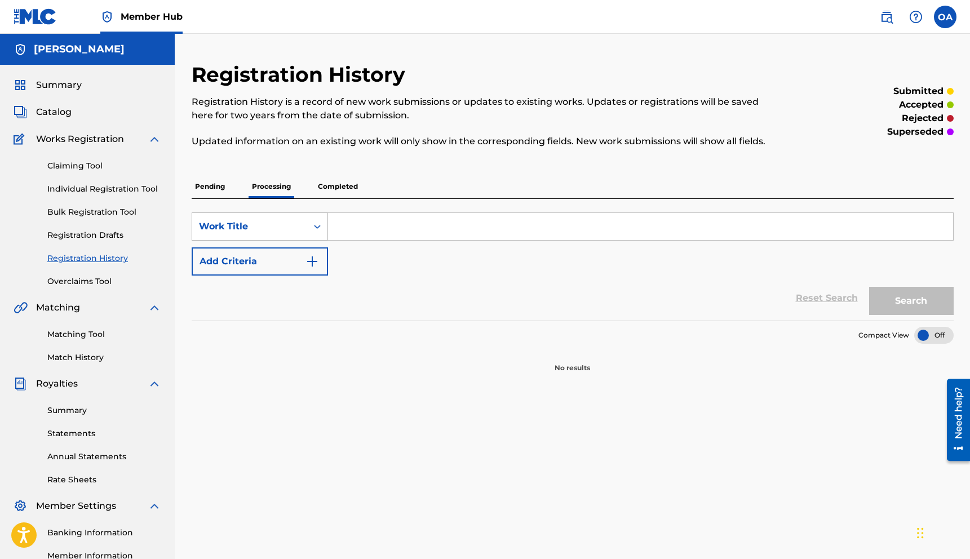
scroll to position [129, 0]
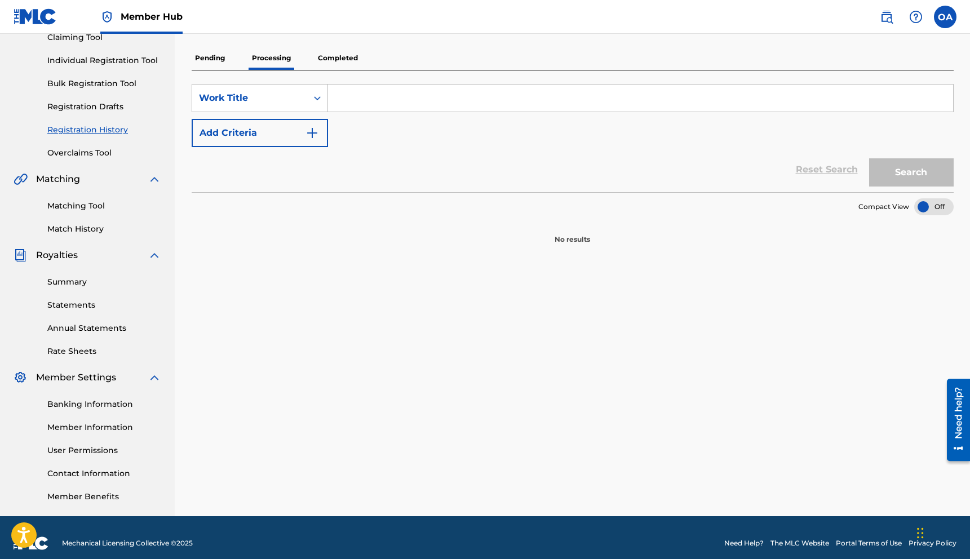
click at [332, 64] on p "Completed" at bounding box center [338, 58] width 47 height 24
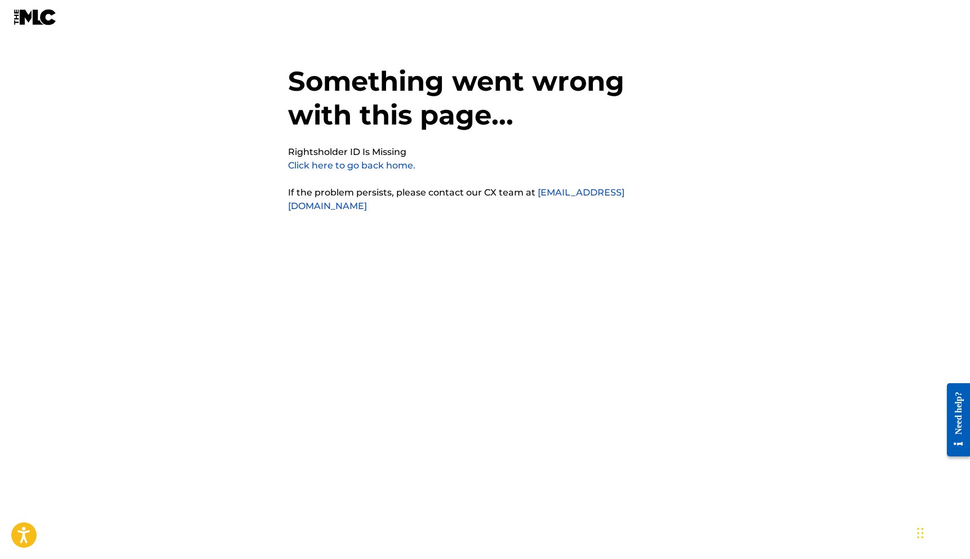
click at [379, 166] on link "Click here to go back home." at bounding box center [351, 165] width 127 height 11
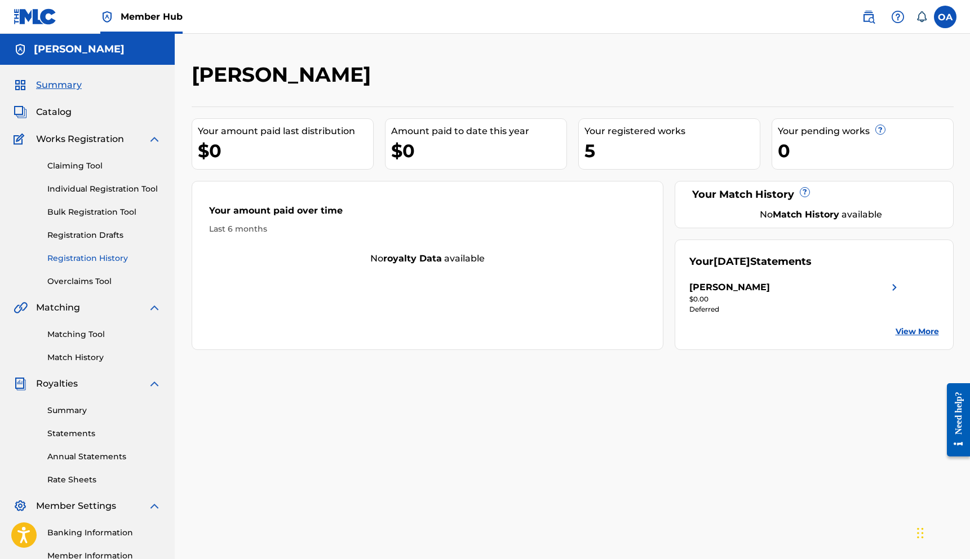
click at [102, 259] on link "Registration History" at bounding box center [104, 259] width 114 height 12
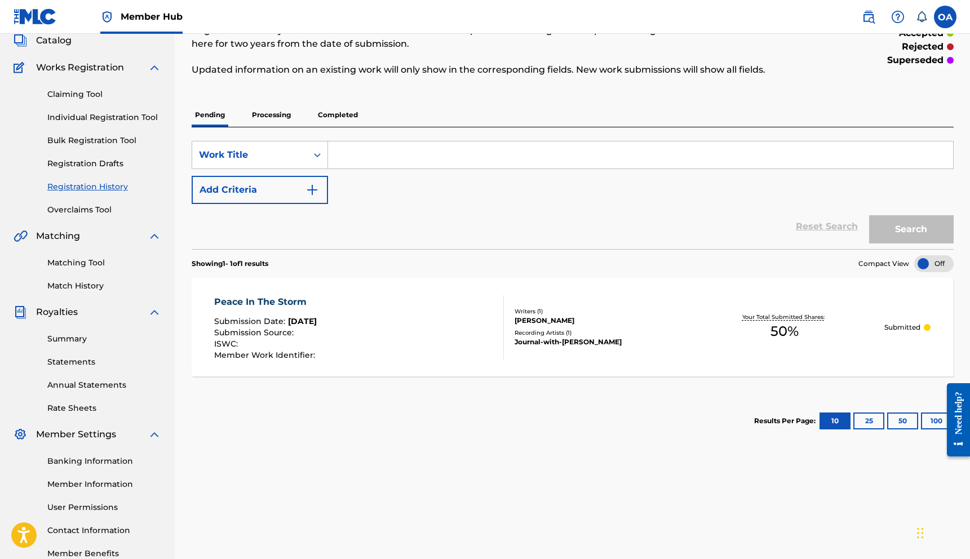
scroll to position [69, 0]
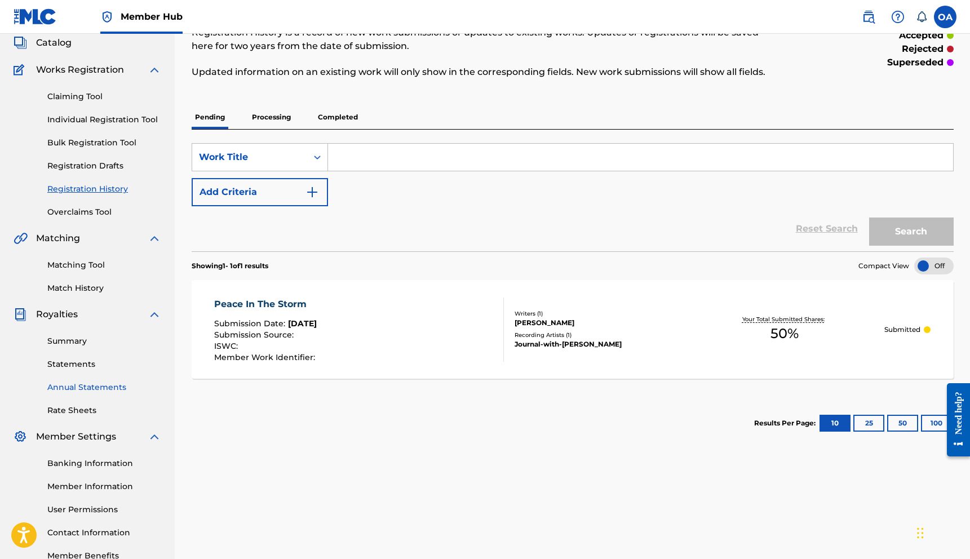
click at [92, 388] on link "Annual Statements" at bounding box center [104, 388] width 114 height 12
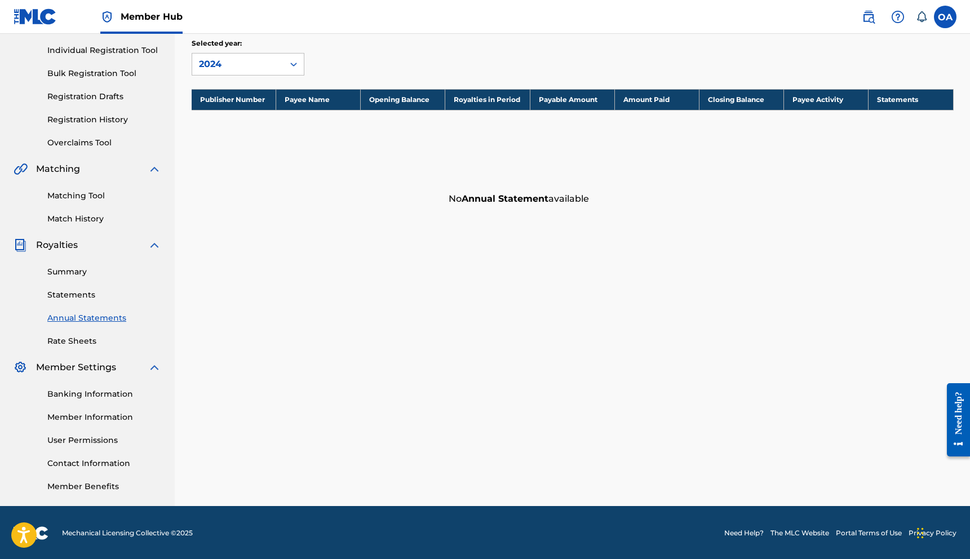
scroll to position [140, 0]
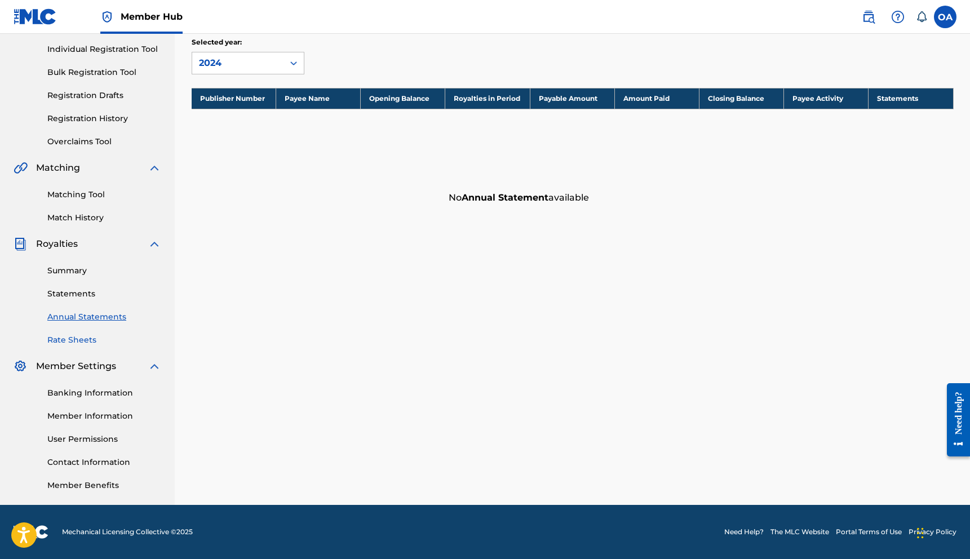
click at [89, 341] on link "Rate Sheets" at bounding box center [104, 340] width 114 height 12
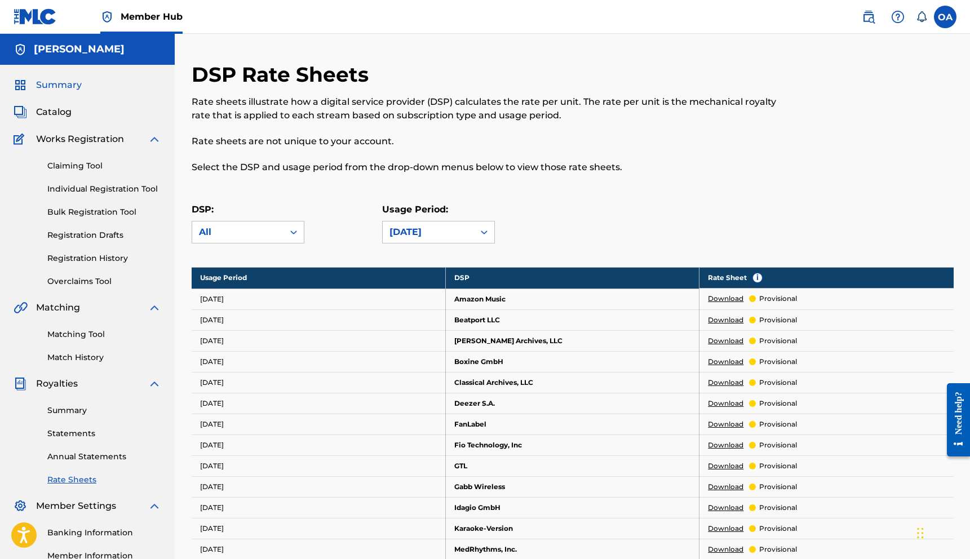
click at [67, 87] on span "Summary" at bounding box center [59, 85] width 46 height 14
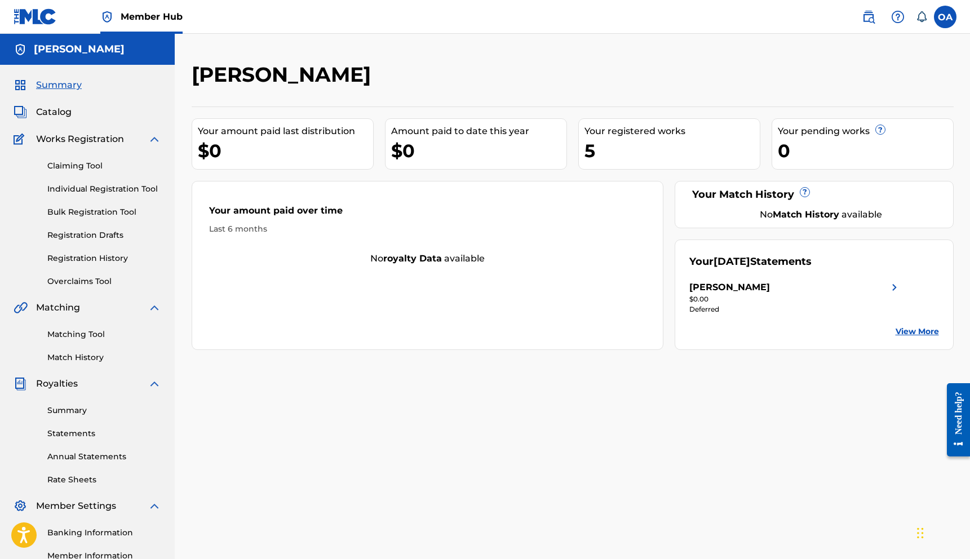
click at [921, 332] on link "View More" at bounding box center [917, 332] width 43 height 12
